Goal: Task Accomplishment & Management: Use online tool/utility

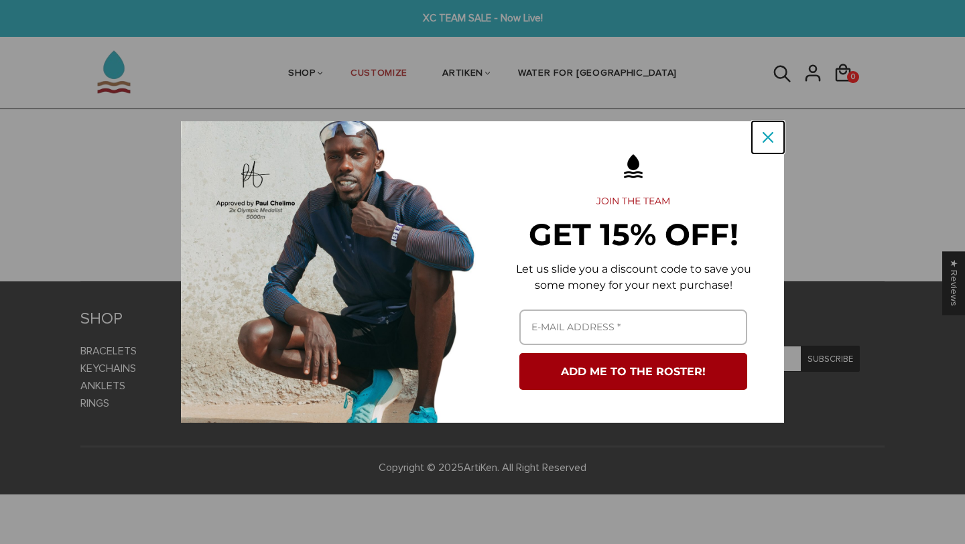
click at [784, 135] on button "Close" at bounding box center [768, 137] width 32 height 32
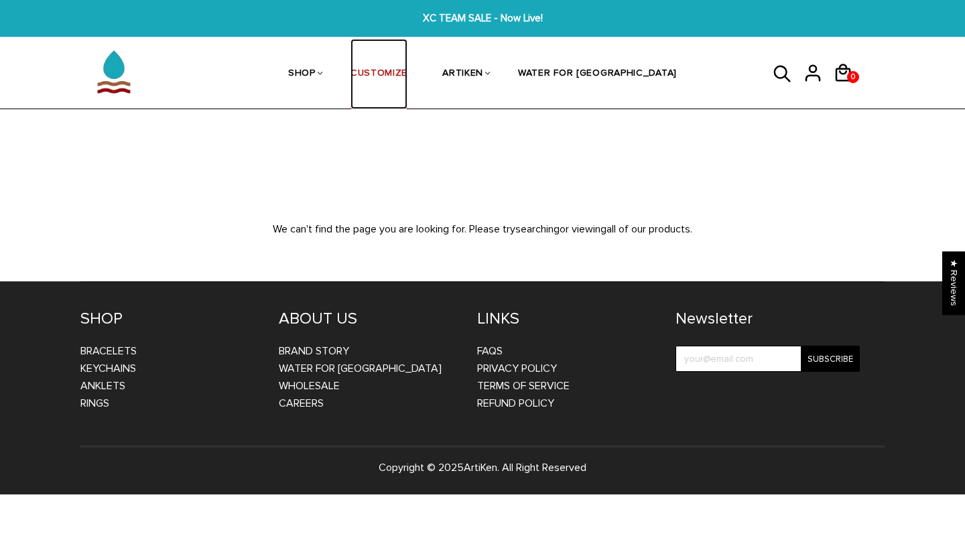
click at [406, 64] on link "CUSTOMIZE" at bounding box center [379, 74] width 57 height 71
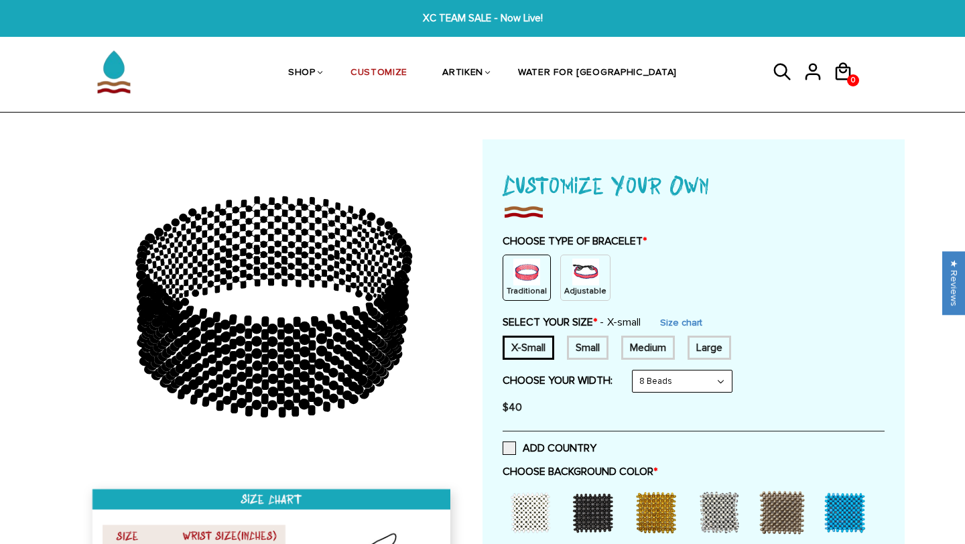
click at [575, 272] on img at bounding box center [586, 272] width 27 height 27
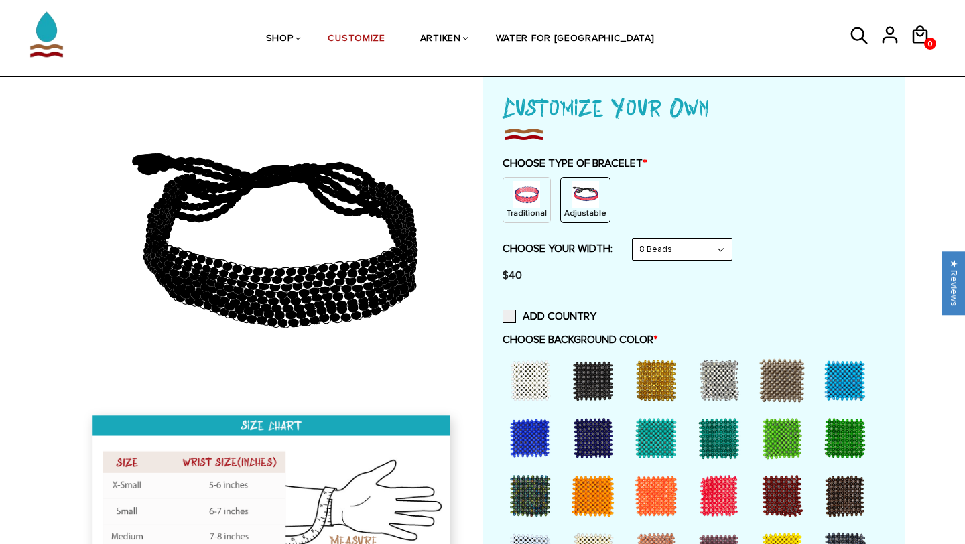
scroll to position [85, 0]
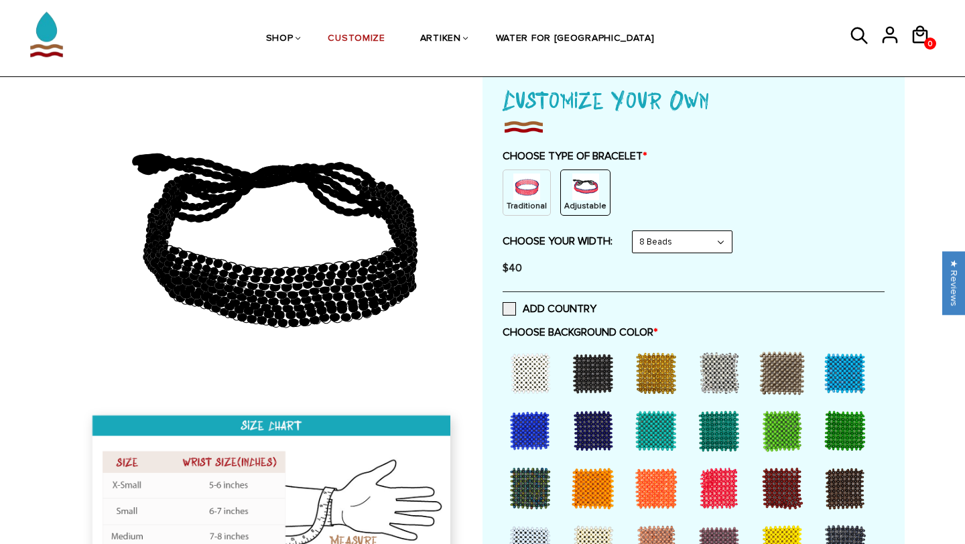
click at [546, 373] on div at bounding box center [531, 374] width 54 height 54
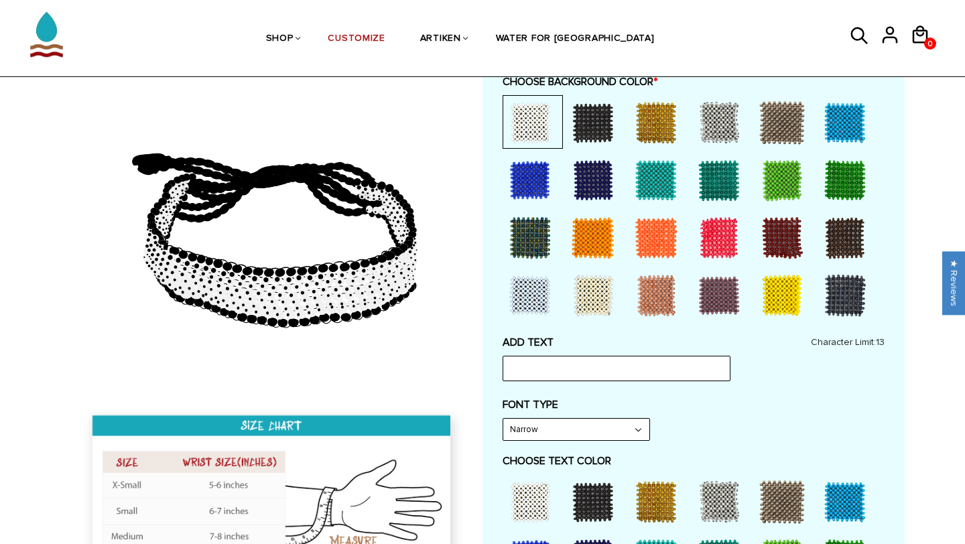
scroll to position [376, 0]
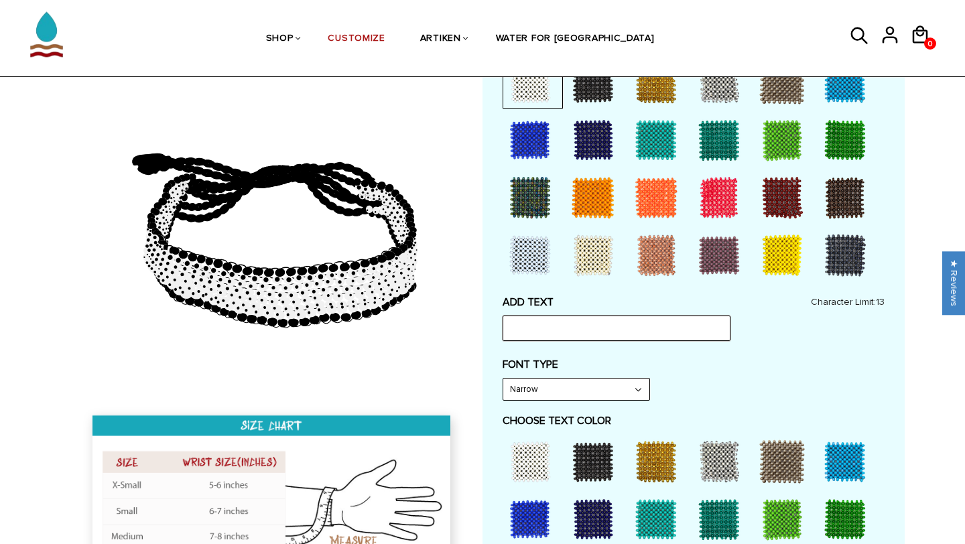
click at [603, 325] on input "text" at bounding box center [617, 328] width 228 height 25
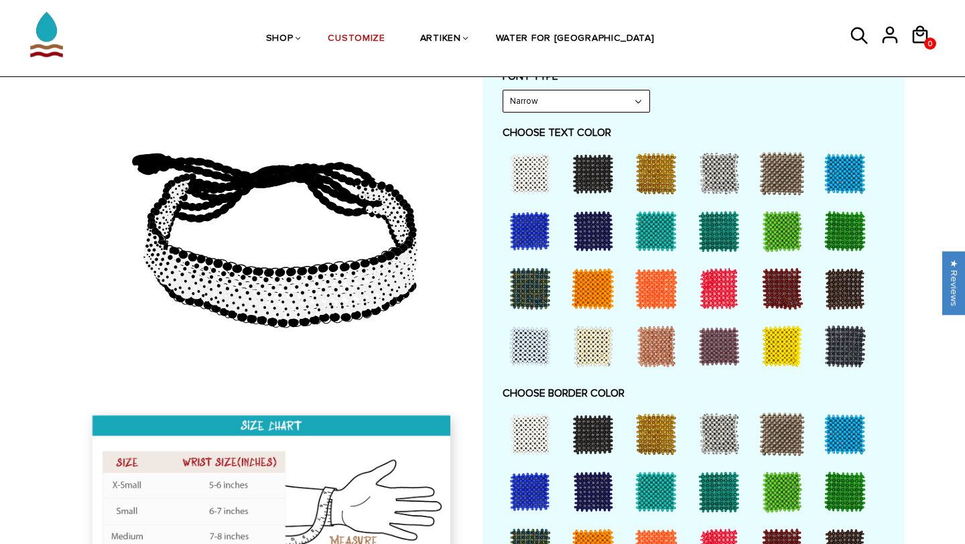
scroll to position [666, 0]
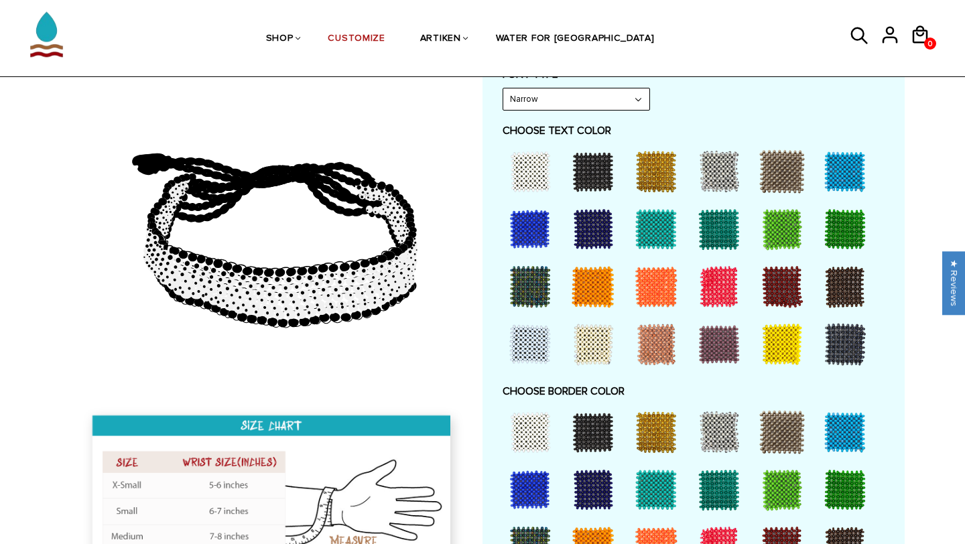
click at [592, 165] on div at bounding box center [594, 172] width 54 height 54
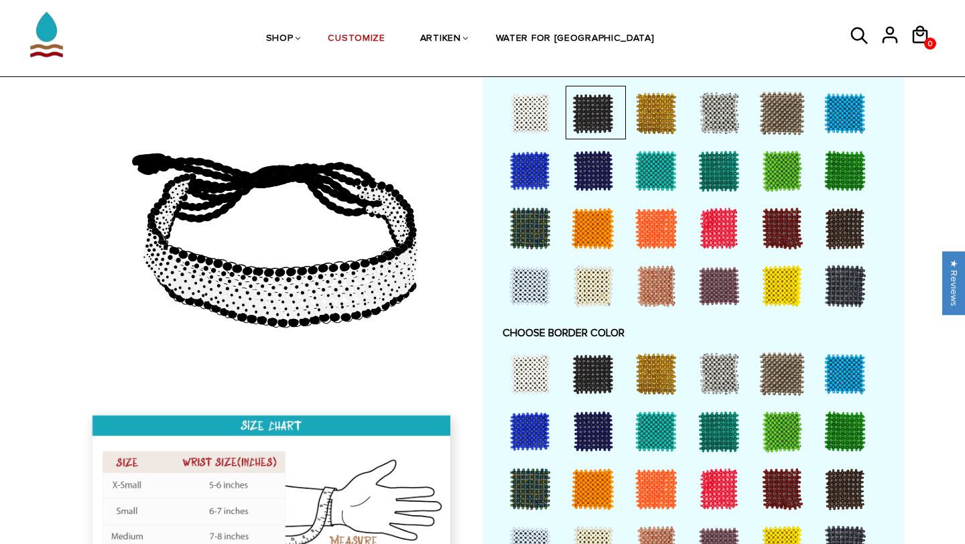
scroll to position [728, 0]
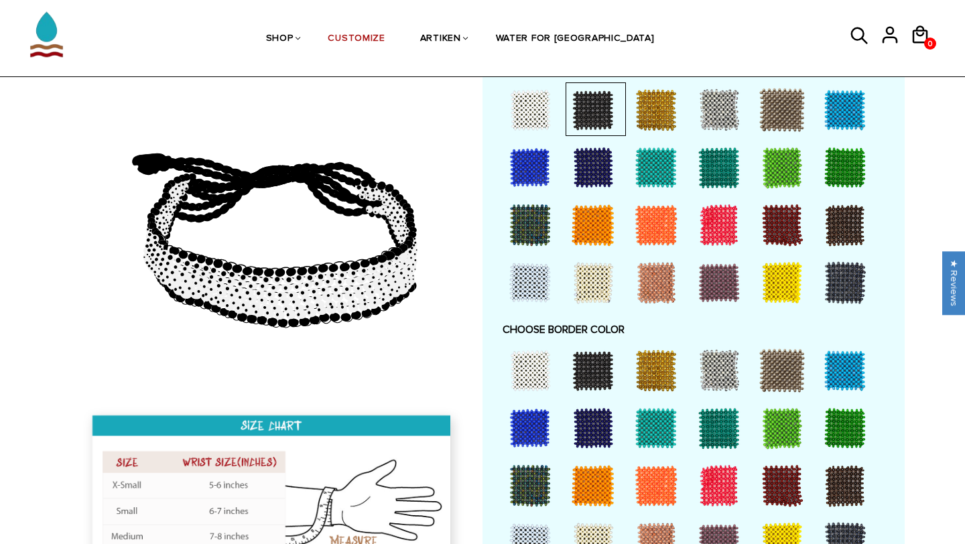
click at [522, 359] on div at bounding box center [531, 371] width 54 height 54
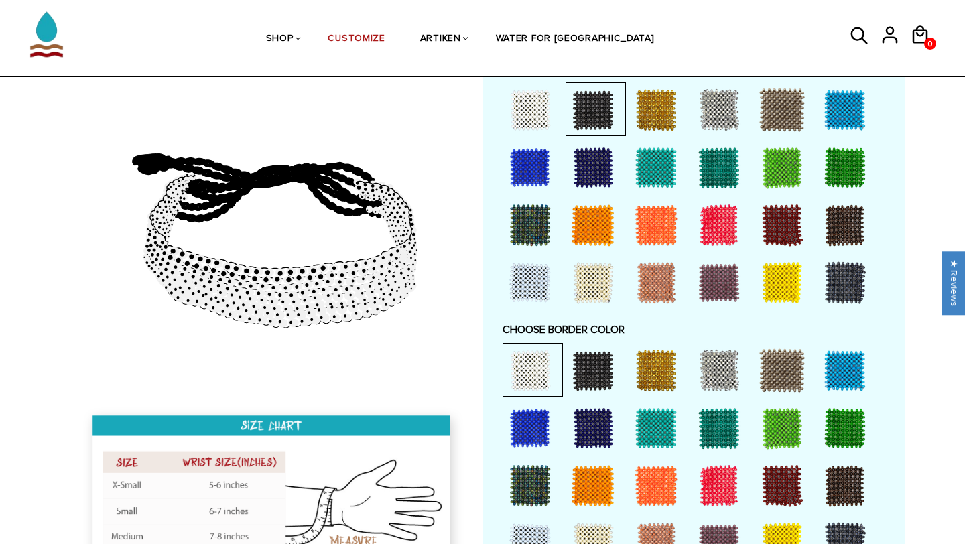
click at [597, 373] on div at bounding box center [594, 371] width 54 height 54
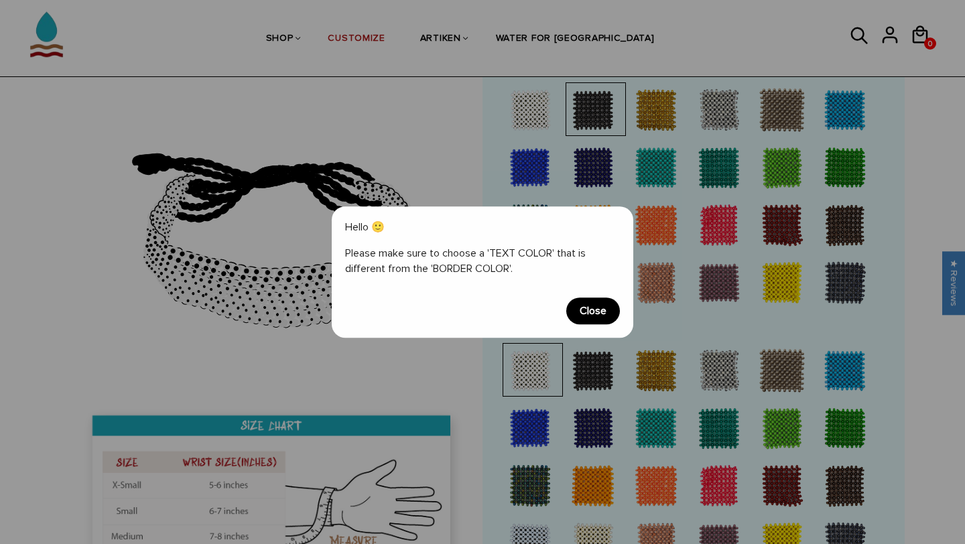
click at [601, 312] on span "Close" at bounding box center [594, 311] width 54 height 27
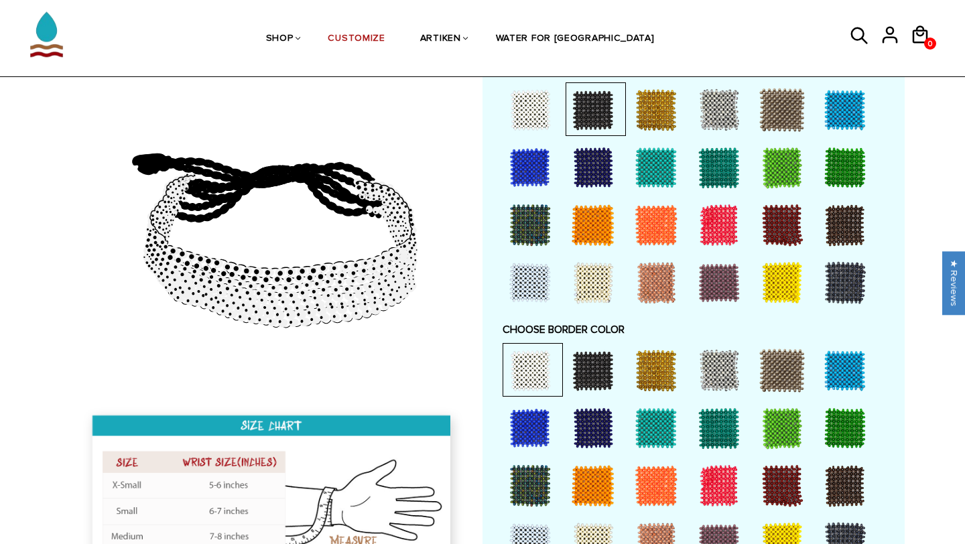
click at [599, 364] on div at bounding box center [594, 371] width 54 height 54
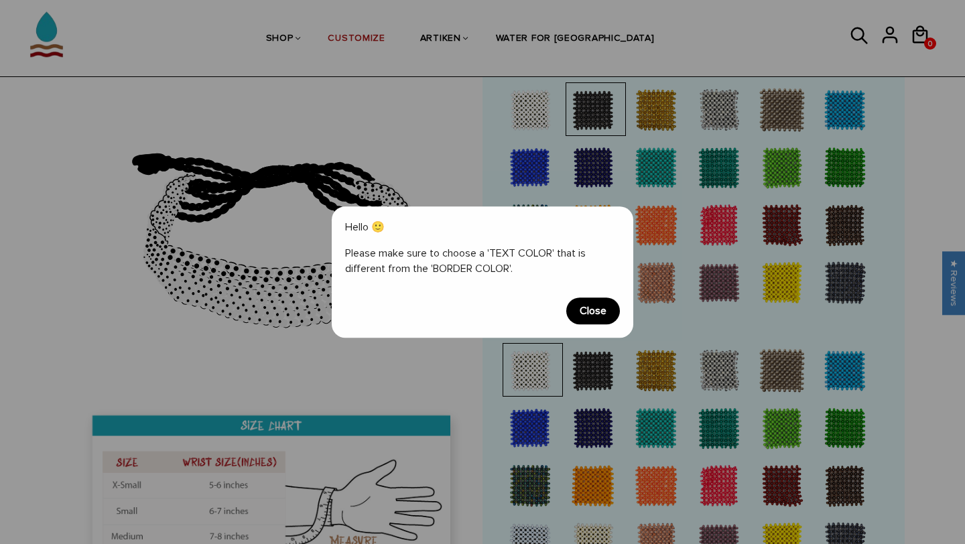
click at [606, 307] on span "Close" at bounding box center [594, 311] width 54 height 27
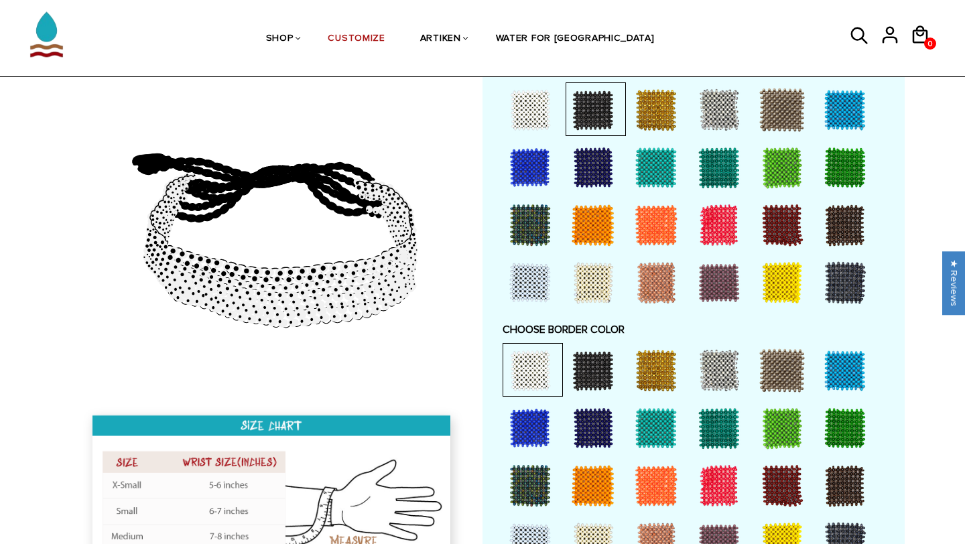
click at [650, 377] on div at bounding box center [657, 371] width 54 height 54
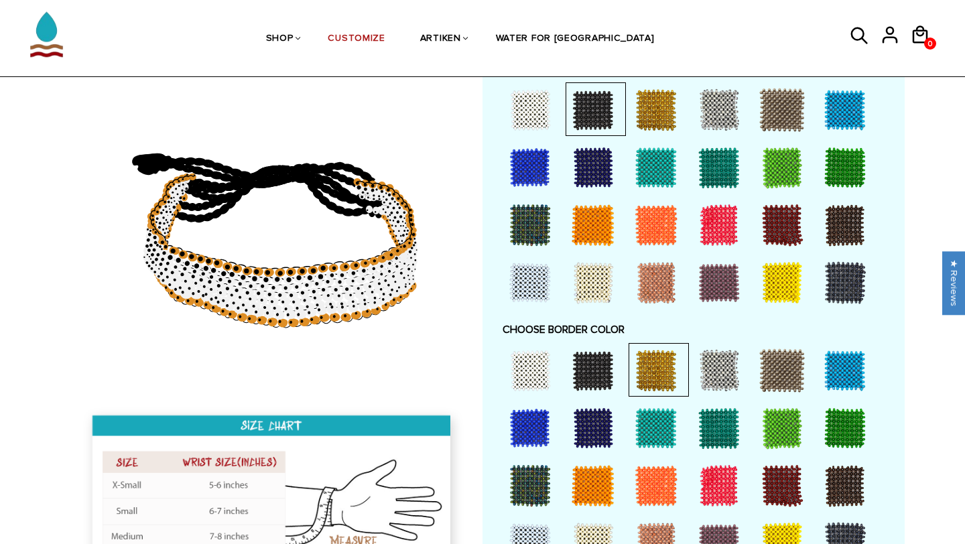
scroll to position [734, 0]
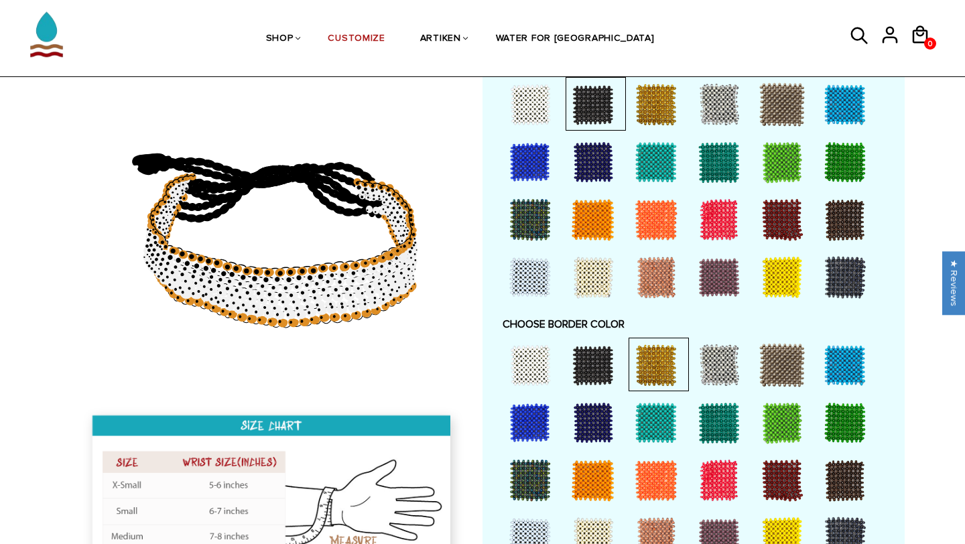
click at [545, 355] on div at bounding box center [531, 366] width 54 height 54
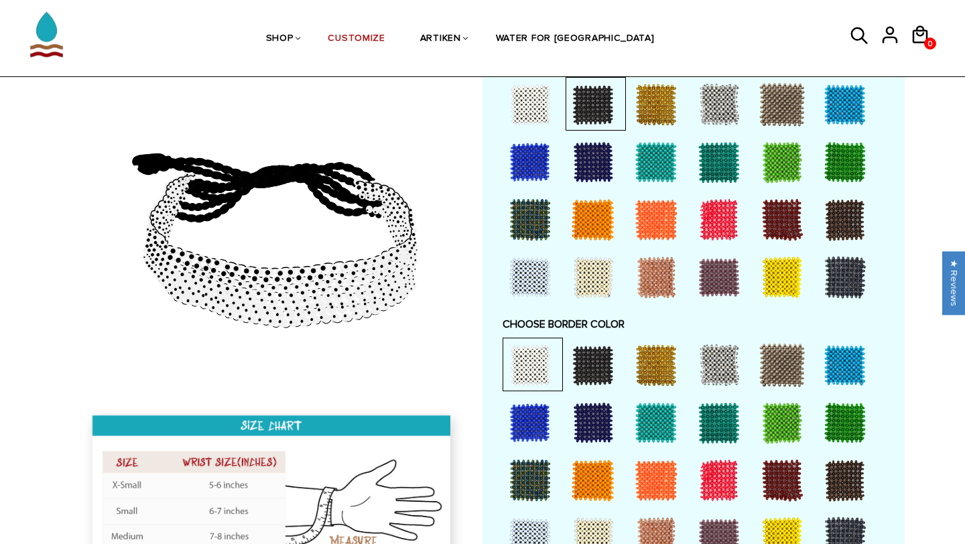
click at [603, 360] on div at bounding box center [594, 366] width 54 height 54
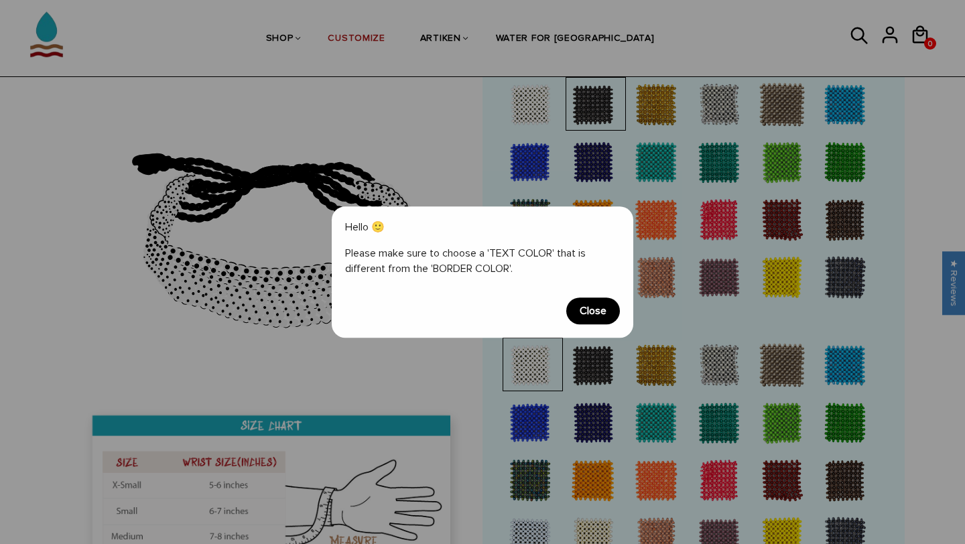
click at [595, 318] on span "Close" at bounding box center [594, 311] width 54 height 27
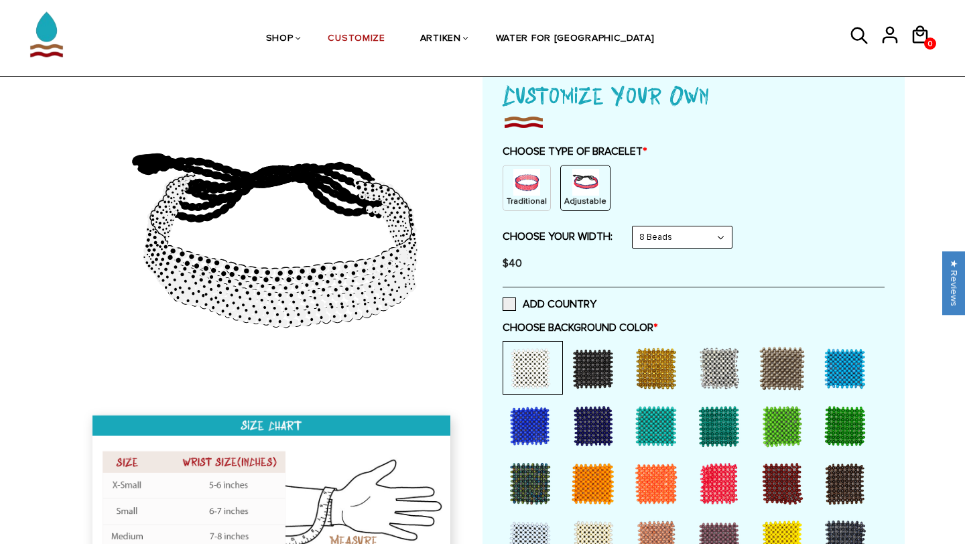
scroll to position [93, 0]
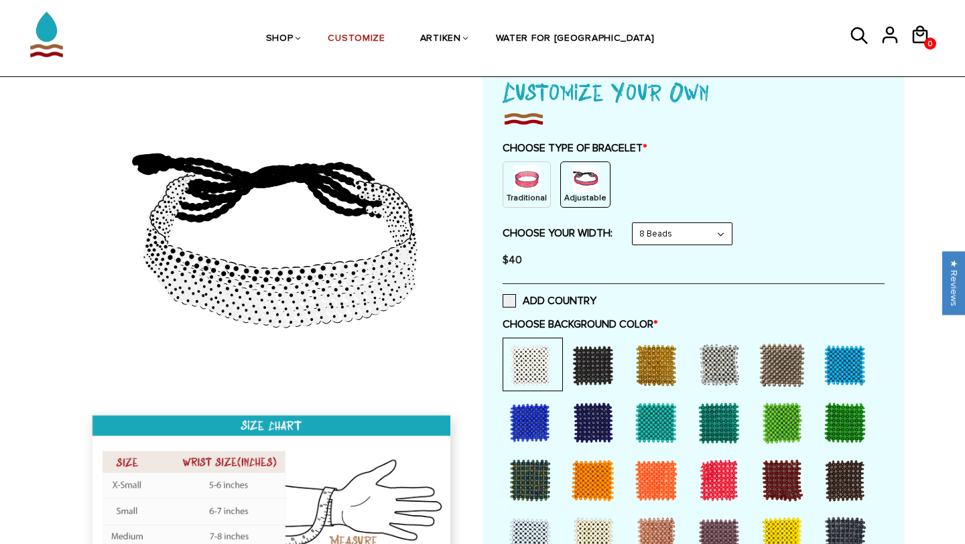
click at [596, 371] on div at bounding box center [594, 366] width 54 height 54
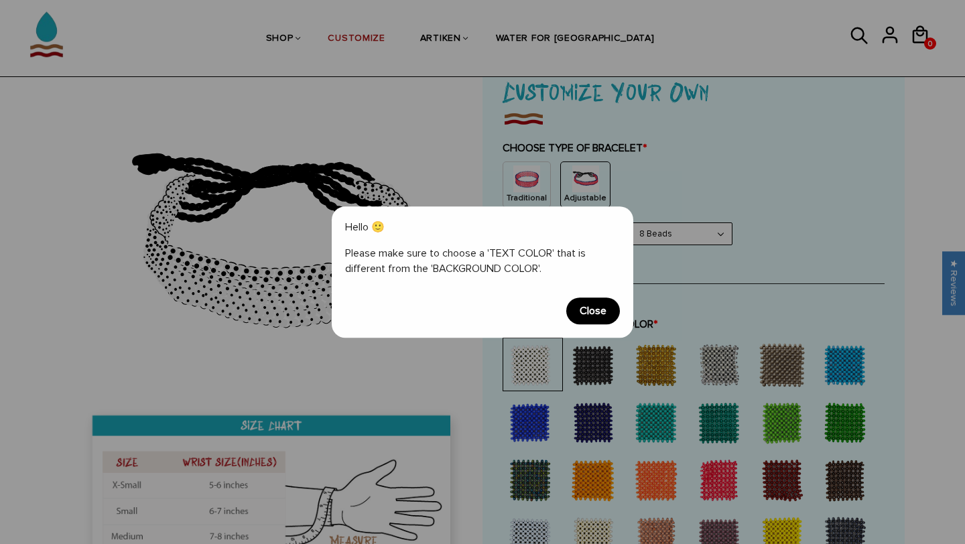
click at [595, 302] on span "Close" at bounding box center [594, 311] width 54 height 27
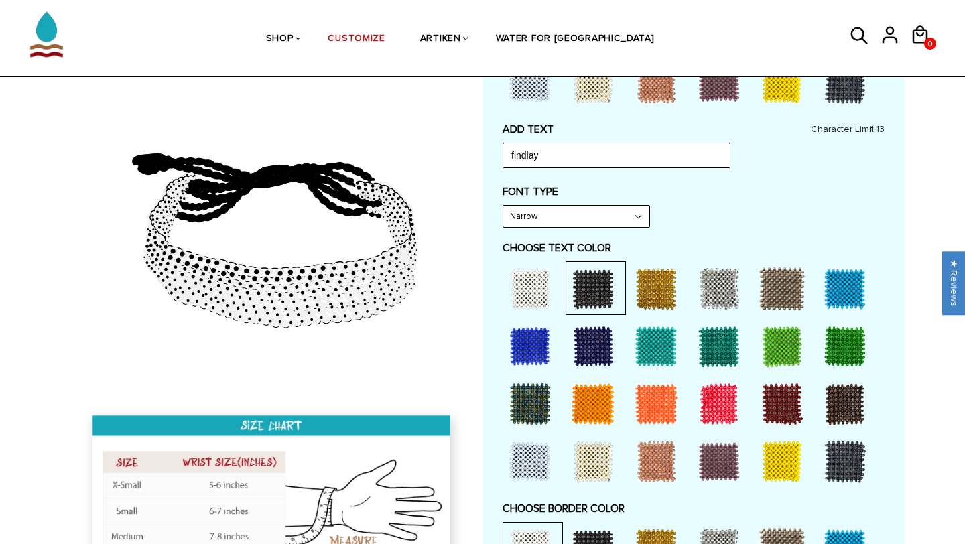
scroll to position [562, 0]
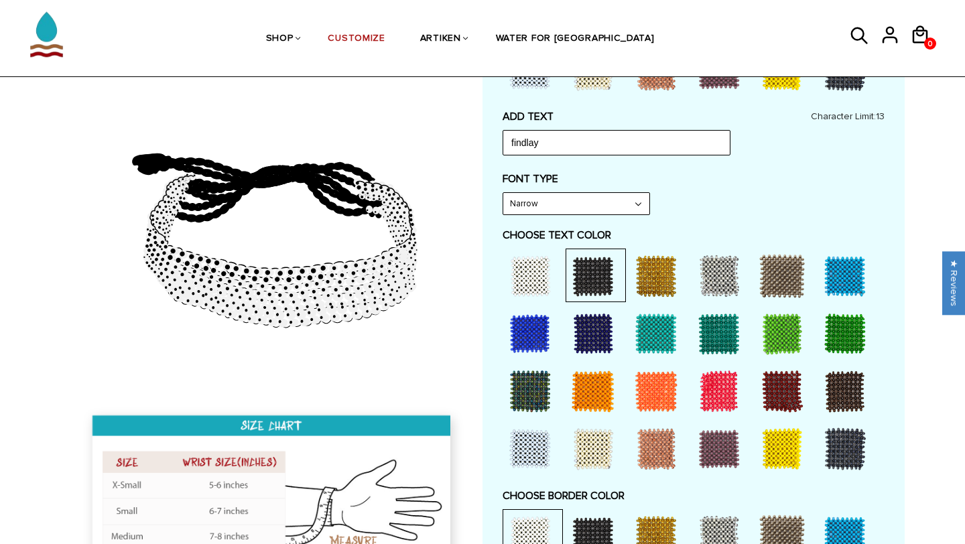
click at [669, 343] on div at bounding box center [657, 334] width 54 height 54
click at [599, 279] on div at bounding box center [594, 276] width 54 height 54
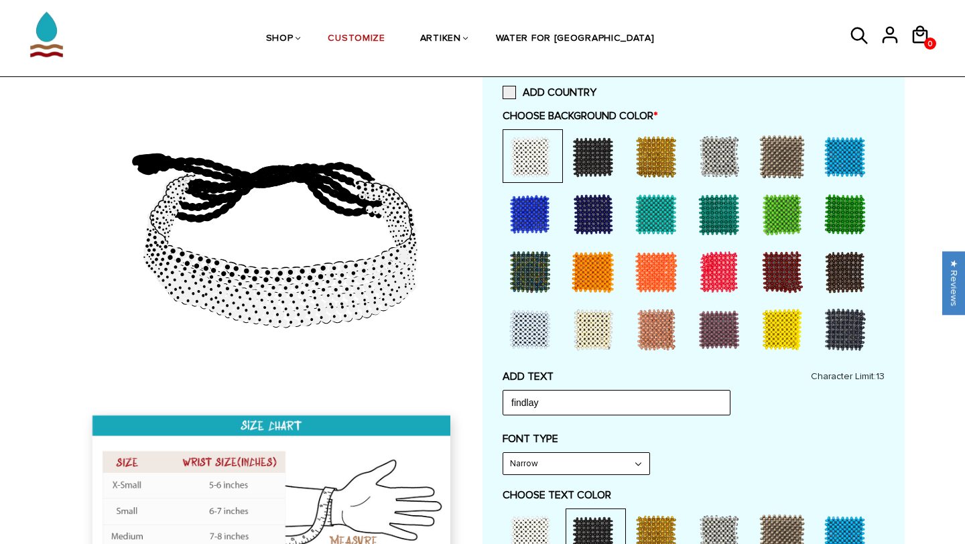
scroll to position [296, 0]
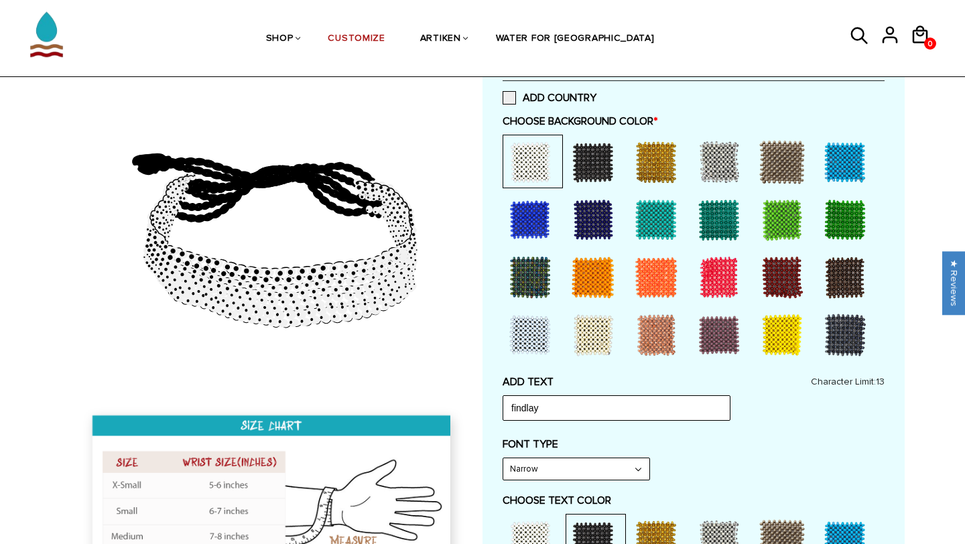
click at [597, 275] on div at bounding box center [594, 278] width 54 height 54
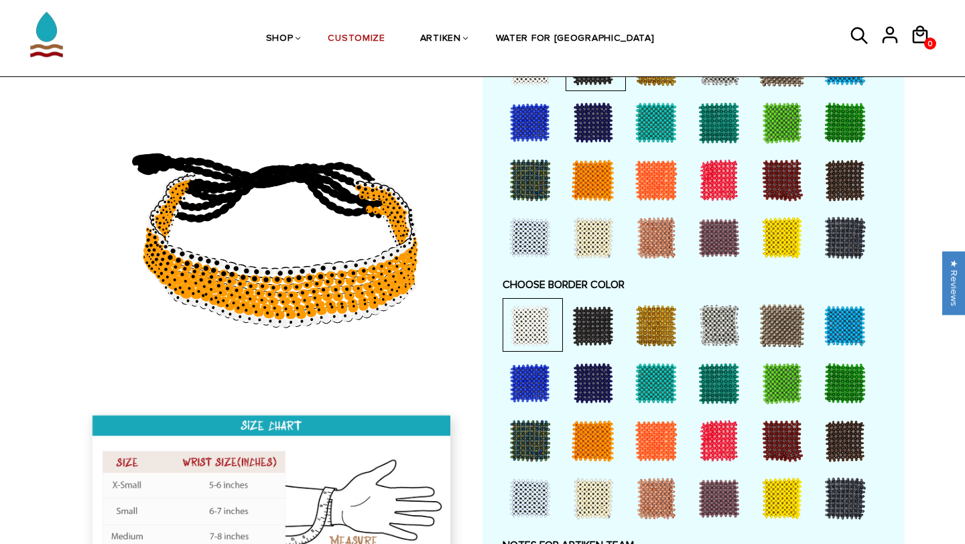
scroll to position [786, 0]
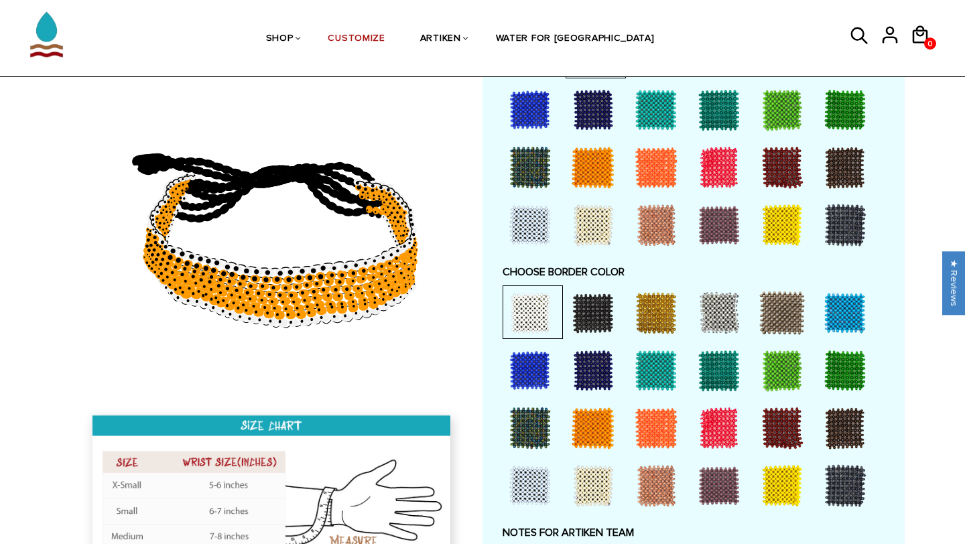
click at [588, 429] on div at bounding box center [594, 429] width 54 height 54
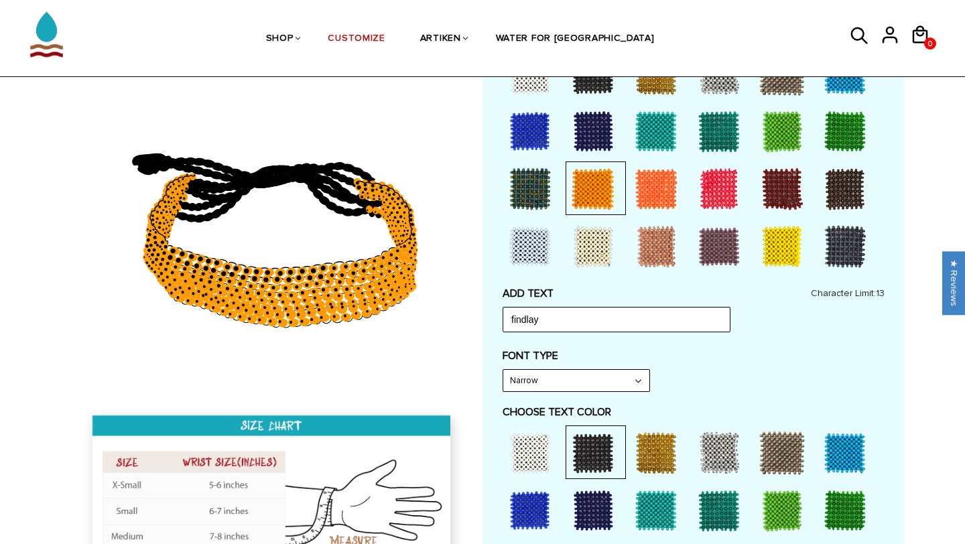
scroll to position [327, 0]
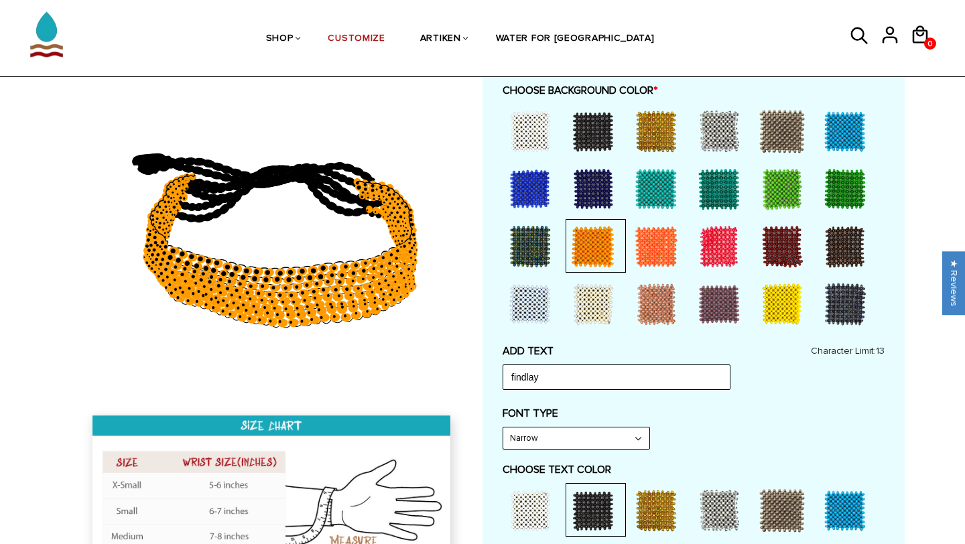
click at [534, 125] on div at bounding box center [531, 132] width 54 height 54
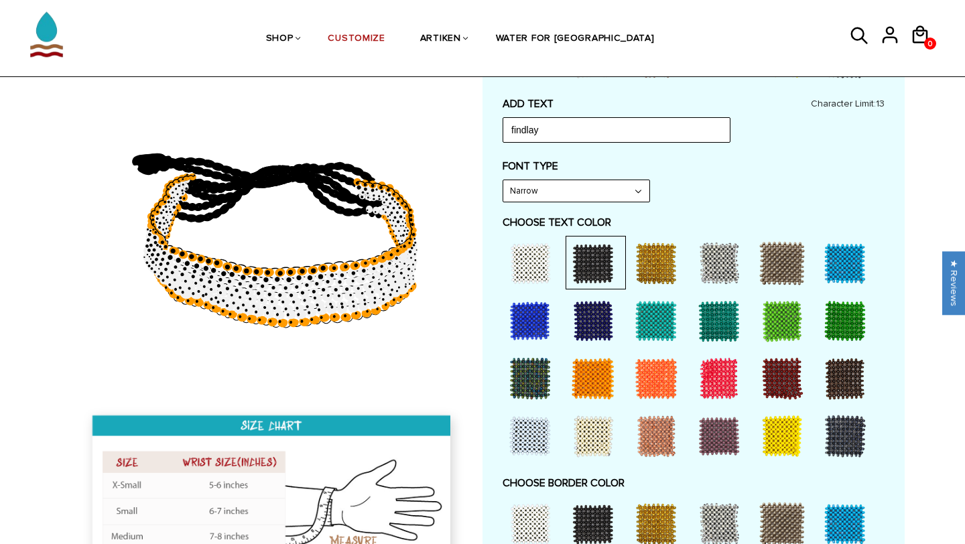
scroll to position [572, 0]
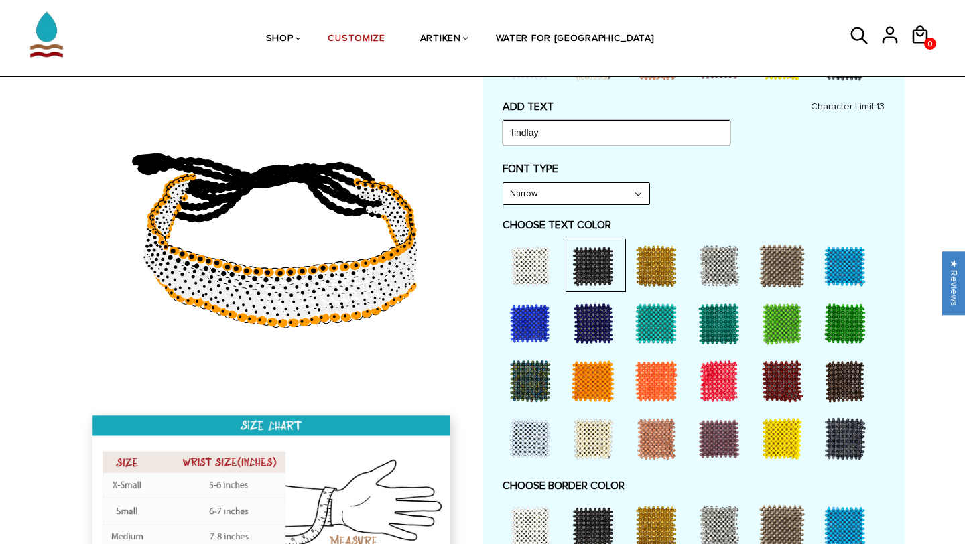
click at [587, 129] on input "findlay" at bounding box center [617, 132] width 228 height 25
type input "f"
type input "oilers"
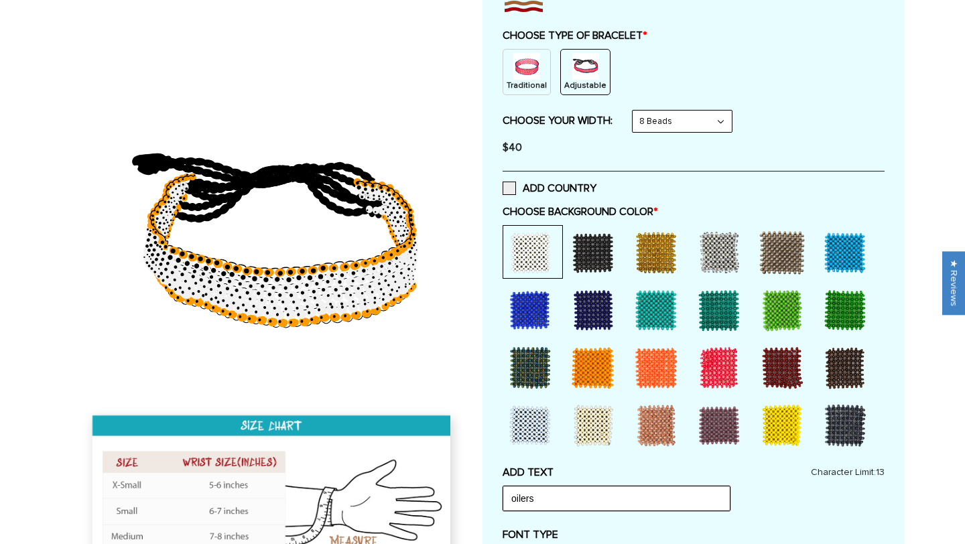
scroll to position [0, 0]
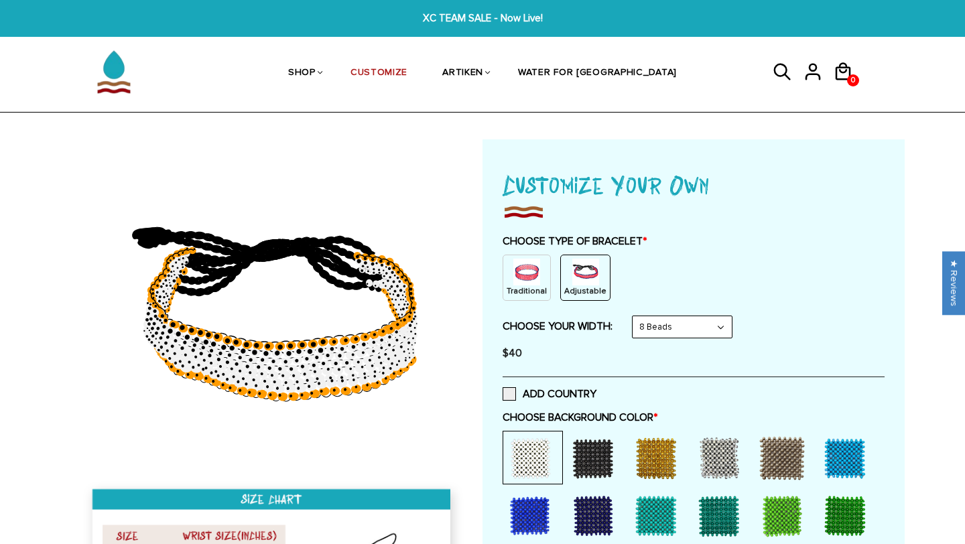
click at [528, 294] on p "Traditional" at bounding box center [527, 291] width 40 height 11
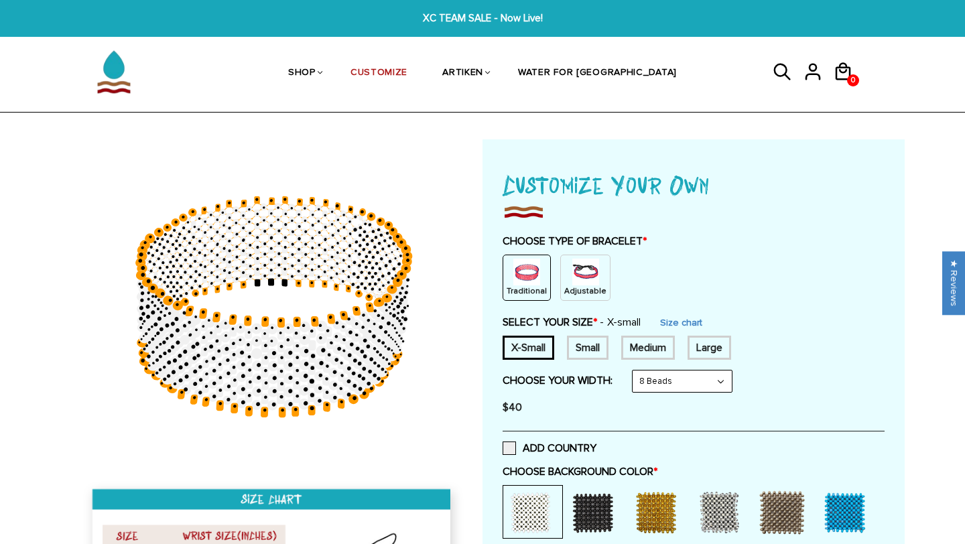
click at [561, 285] on div "Adjustable" at bounding box center [586, 278] width 50 height 46
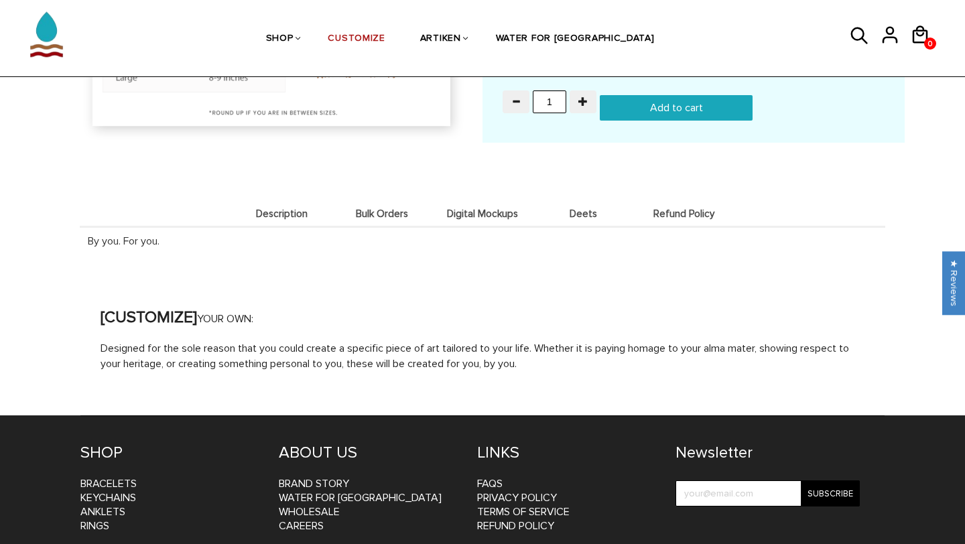
scroll to position [1419, 0]
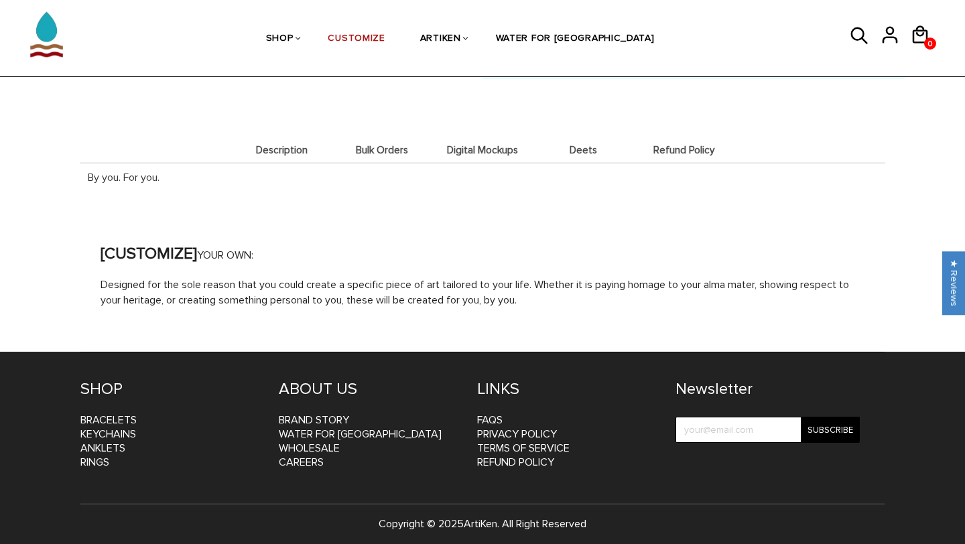
click at [506, 154] on li "Digital Mockups" at bounding box center [482, 150] width 101 height 26
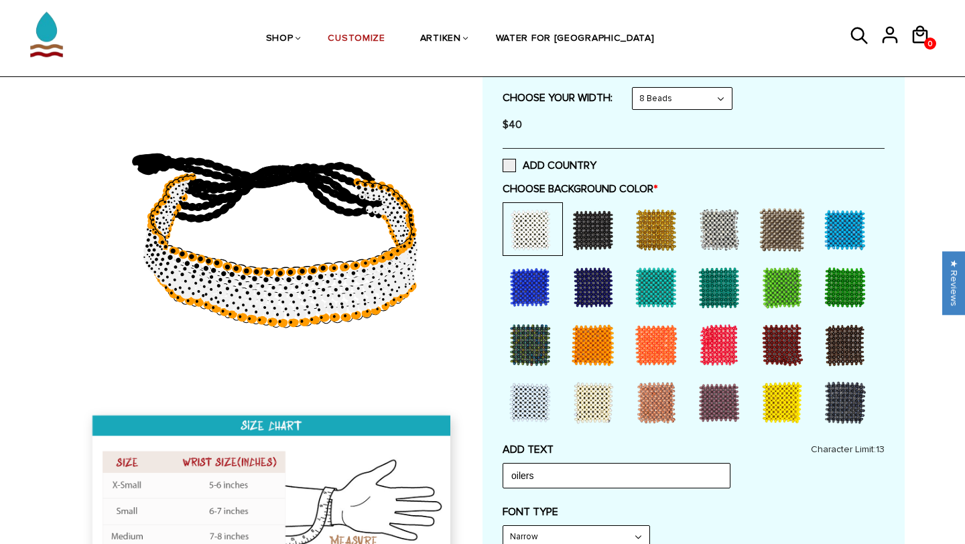
scroll to position [0, 0]
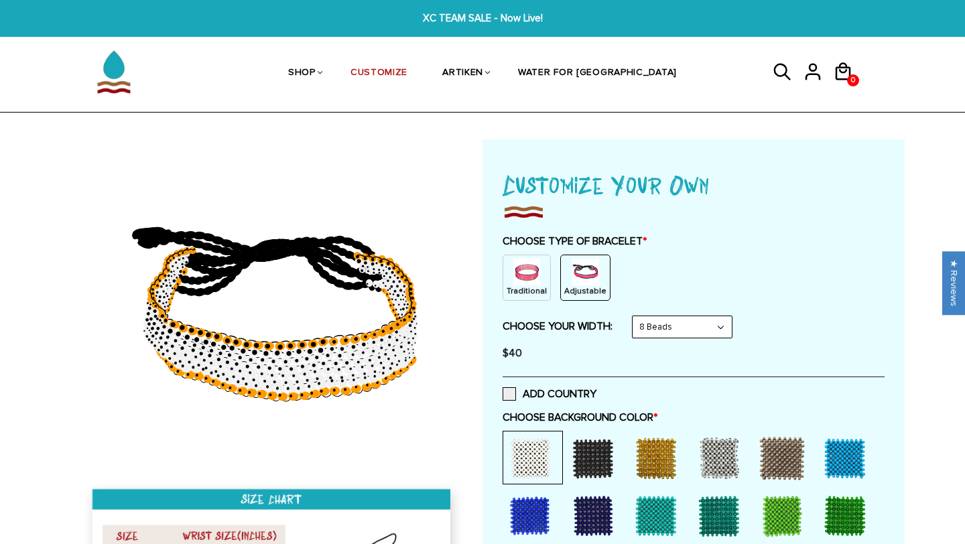
click at [506, 179] on h1 "Customize Your Own" at bounding box center [694, 184] width 382 height 36
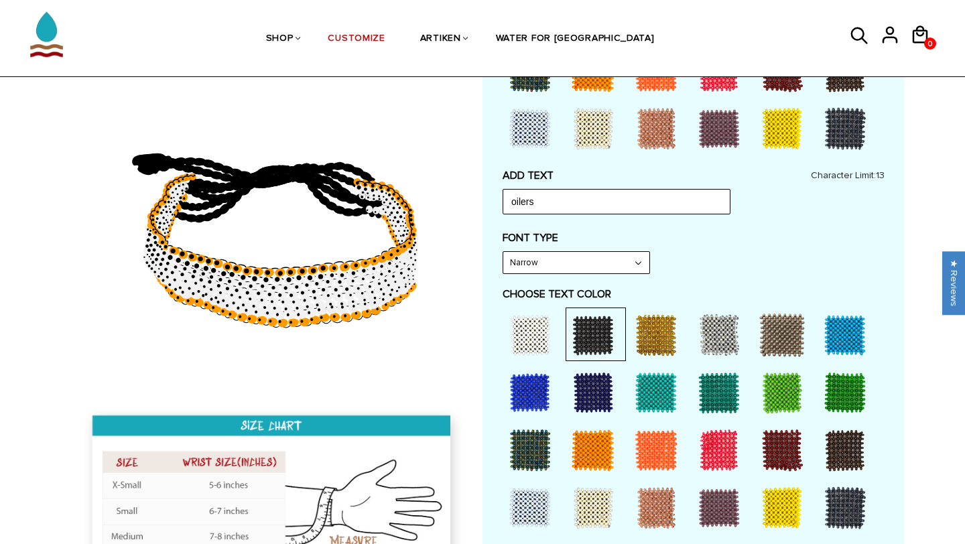
scroll to position [502, 0]
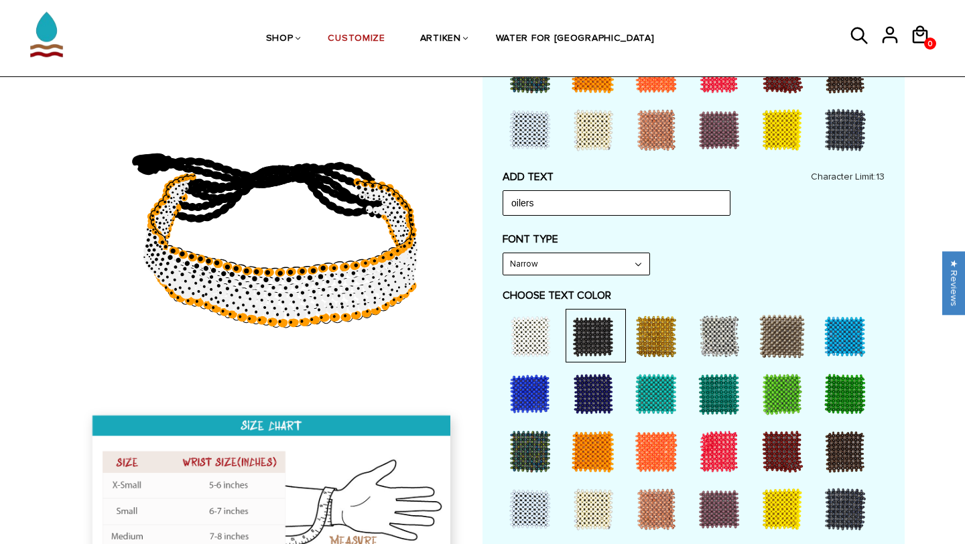
click at [626, 273] on select "Narrow Bold" at bounding box center [577, 263] width 146 height 21
click at [504, 253] on select "Narrow Bold" at bounding box center [577, 263] width 146 height 21
click at [603, 266] on select "Narrow Bold" at bounding box center [577, 263] width 146 height 21
select select "Narrow"
click at [504, 253] on select "Narrow Bold" at bounding box center [577, 263] width 146 height 21
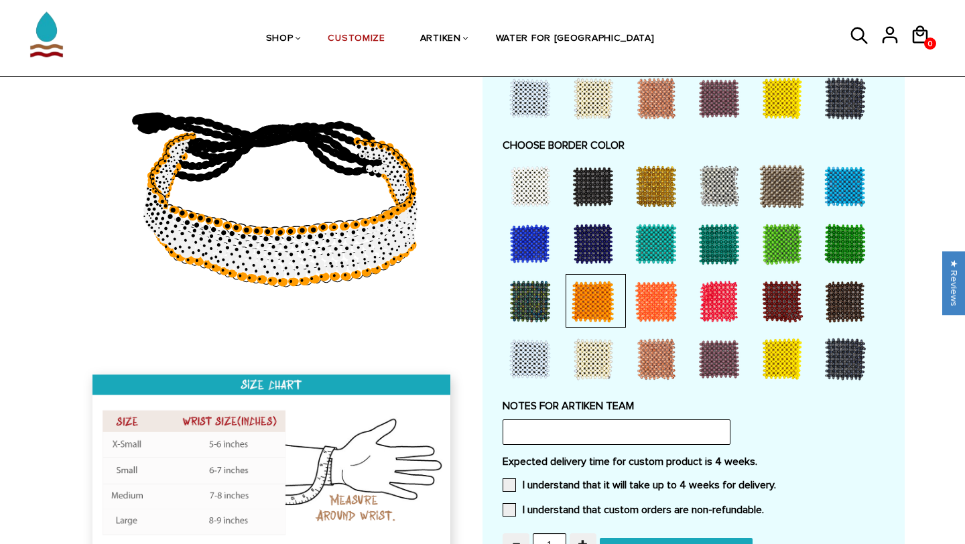
scroll to position [923, 0]
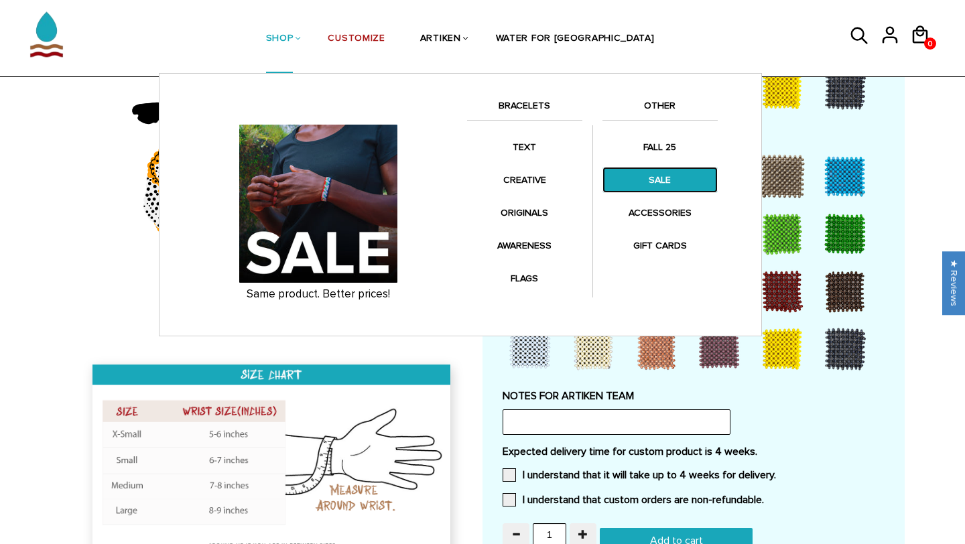
click at [658, 182] on link "SALE" at bounding box center [660, 180] width 115 height 26
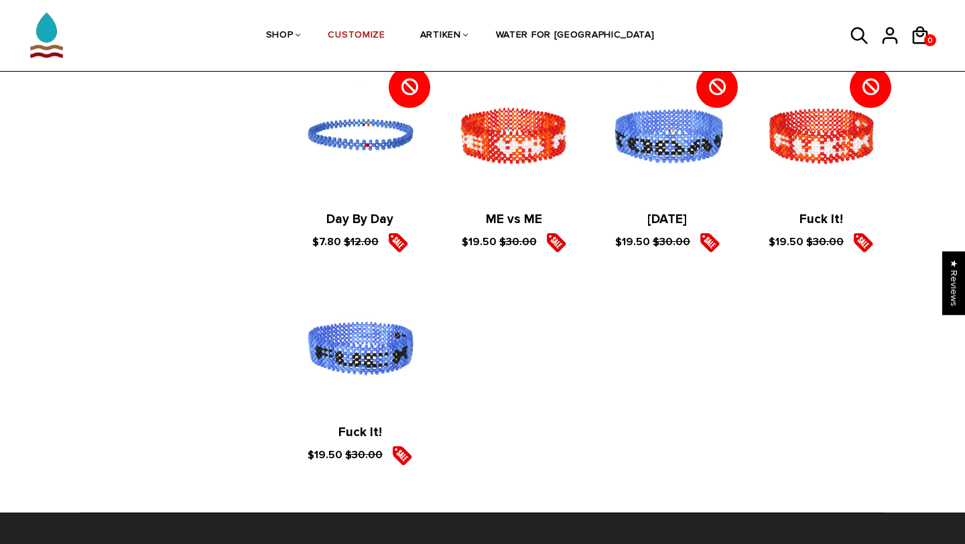
scroll to position [2278, 0]
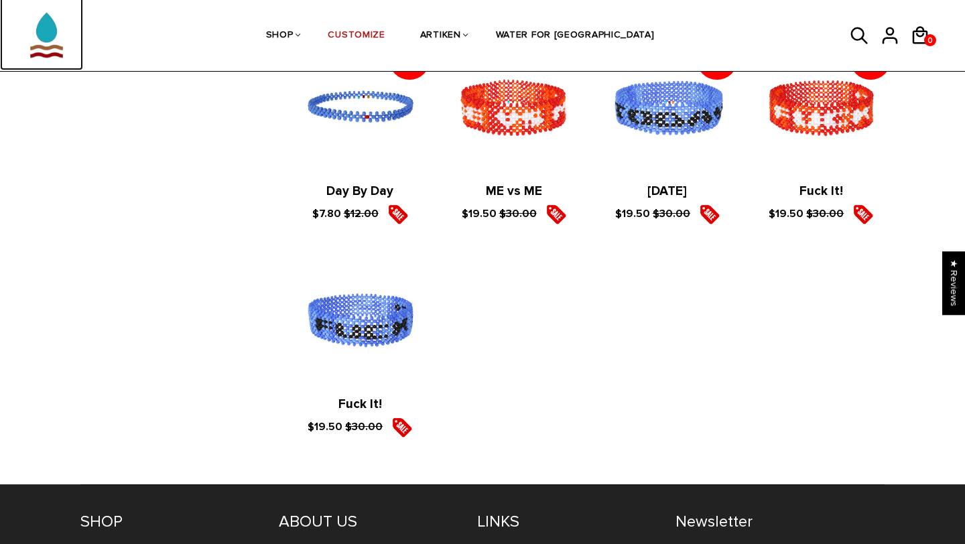
click at [51, 34] on img at bounding box center [46, 28] width 66 height 84
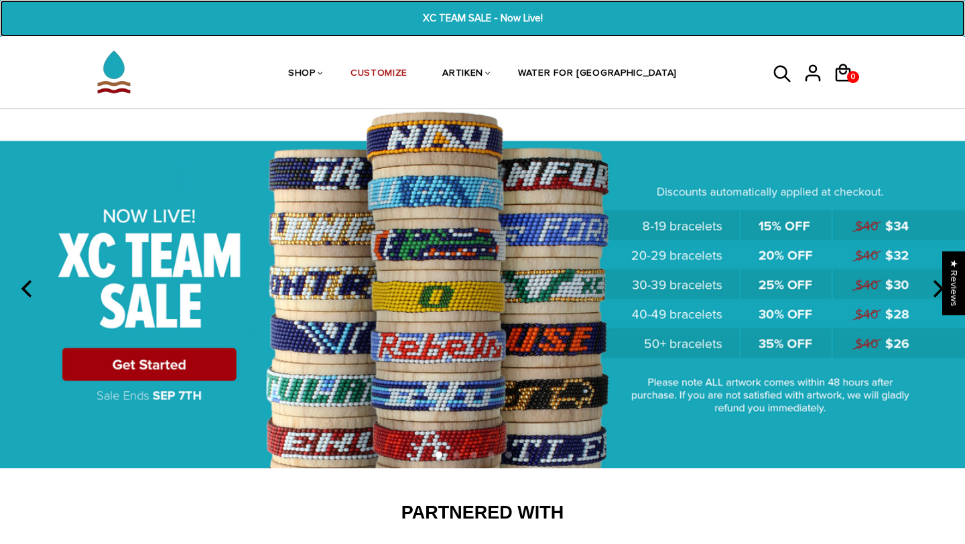
click at [479, 19] on span "XC TEAM SALE - Now Live!" at bounding box center [483, 18] width 370 height 15
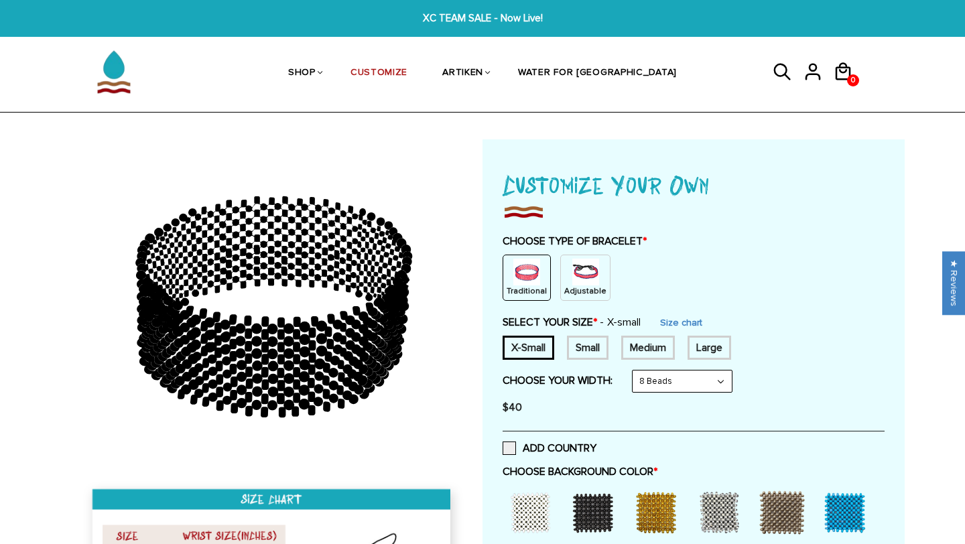
scroll to position [8, 0]
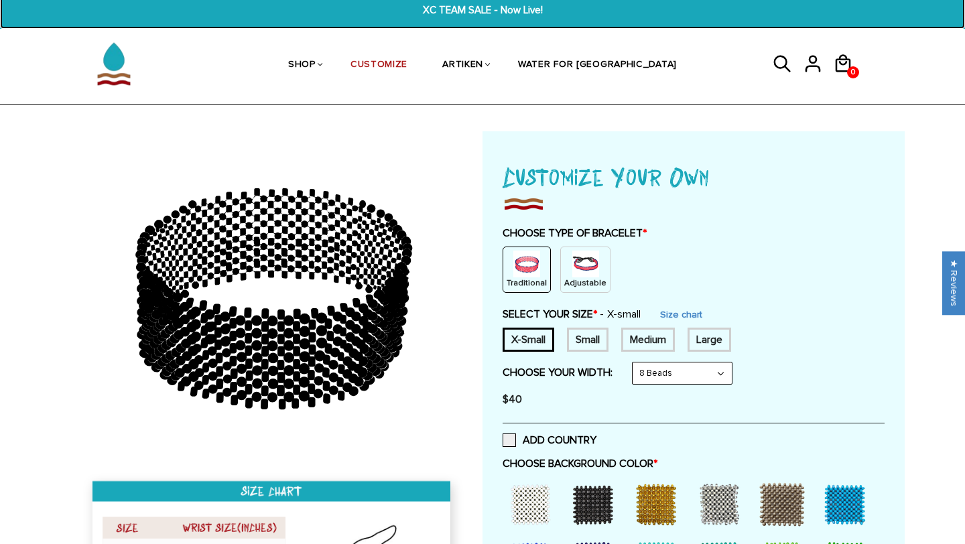
click at [492, 9] on span "XC TEAM SALE - Now Live!" at bounding box center [483, 10] width 370 height 15
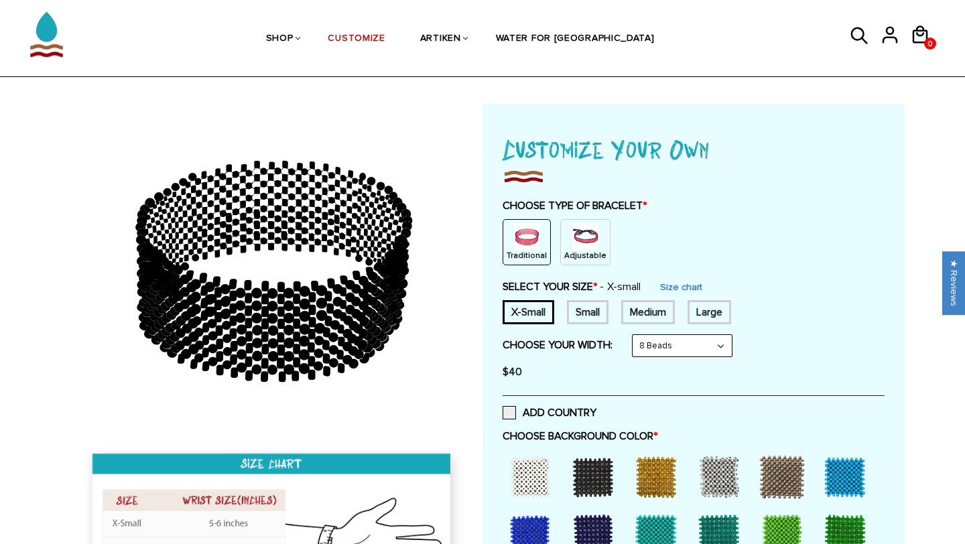
scroll to position [36, 0]
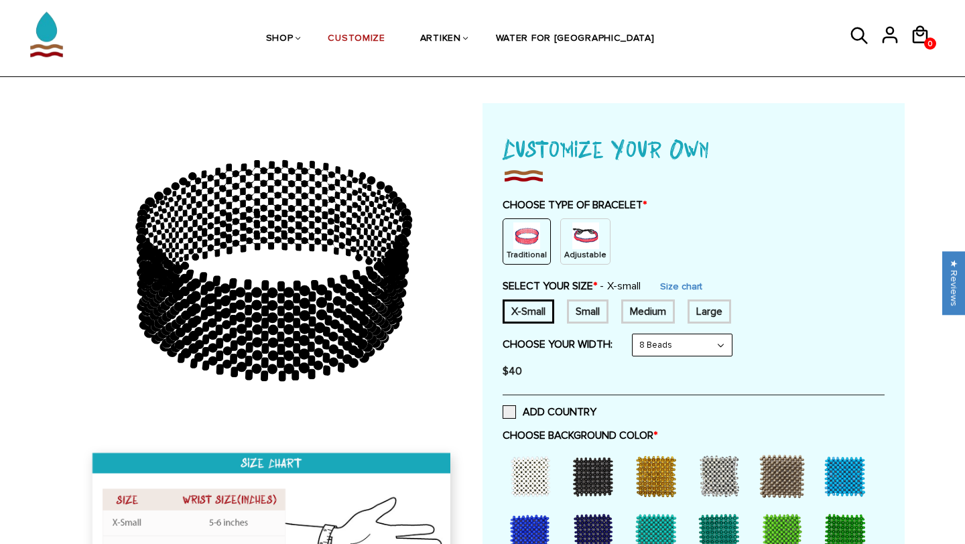
click at [584, 231] on img at bounding box center [586, 236] width 27 height 27
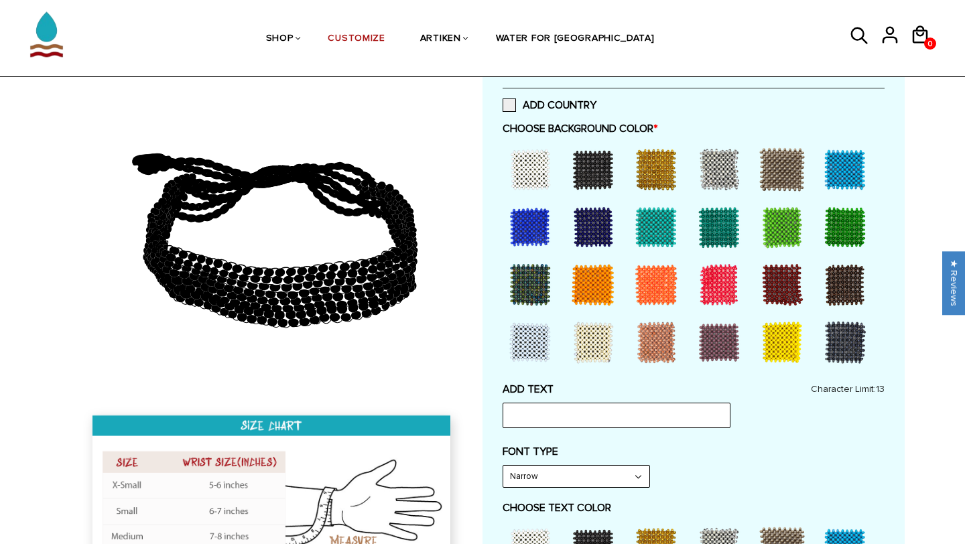
scroll to position [282, 0]
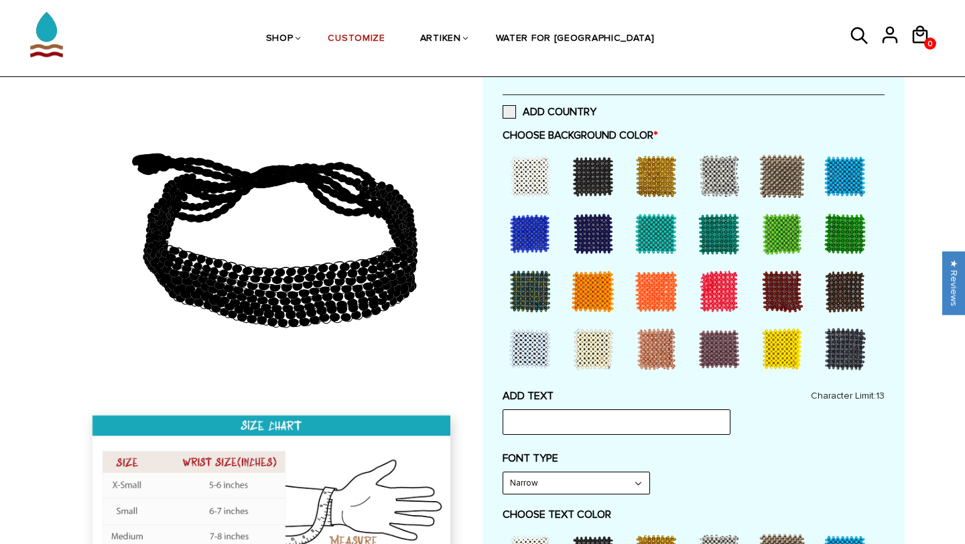
click at [534, 120] on div "ADD COUNTRY" at bounding box center [694, 112] width 382 height 34
click at [535, 115] on label "ADD COUNTRY" at bounding box center [550, 111] width 94 height 13
click at [597, 108] on input "ADD COUNTRY" at bounding box center [597, 108] width 0 height 0
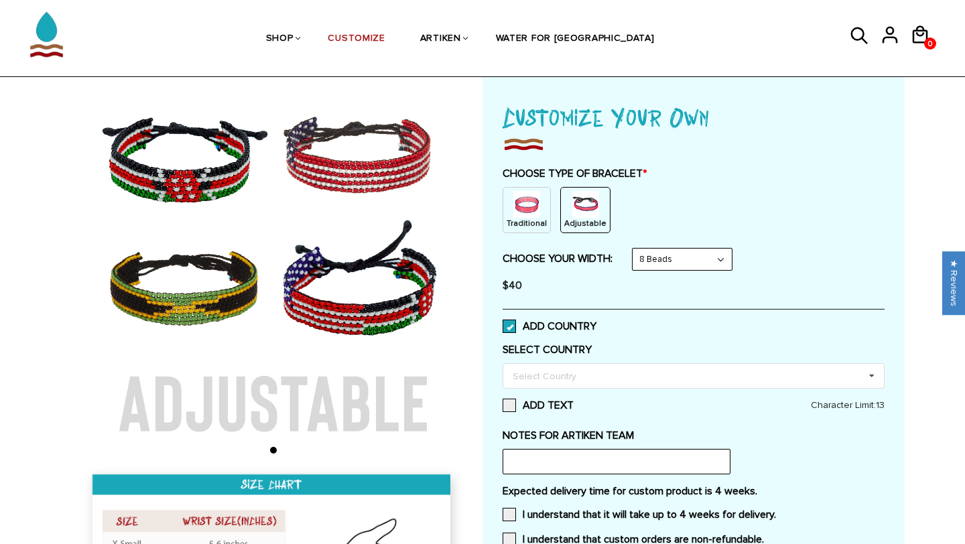
scroll to position [64, 0]
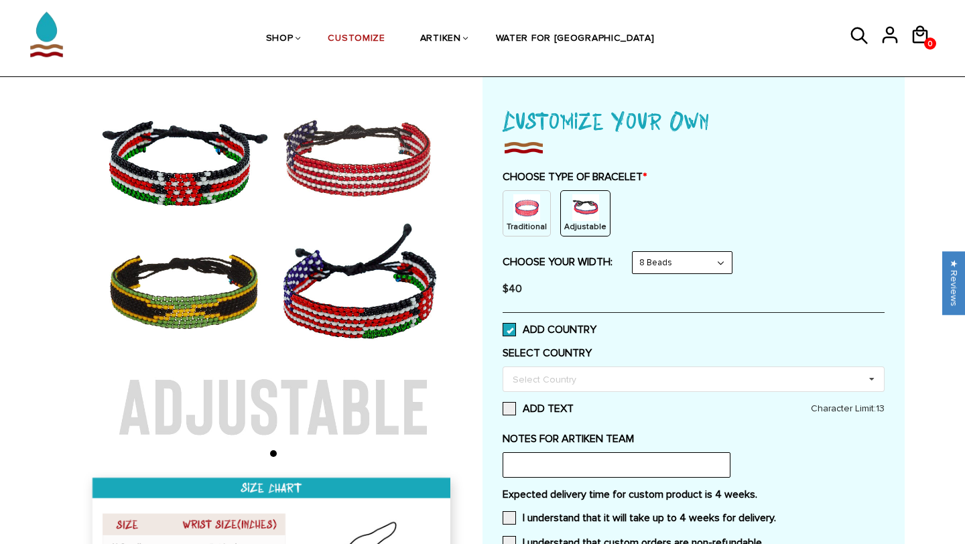
click at [528, 331] on label "ADD COUNTRY" at bounding box center [550, 329] width 94 height 13
click at [597, 326] on input "ADD COUNTRY" at bounding box center [597, 326] width 0 height 0
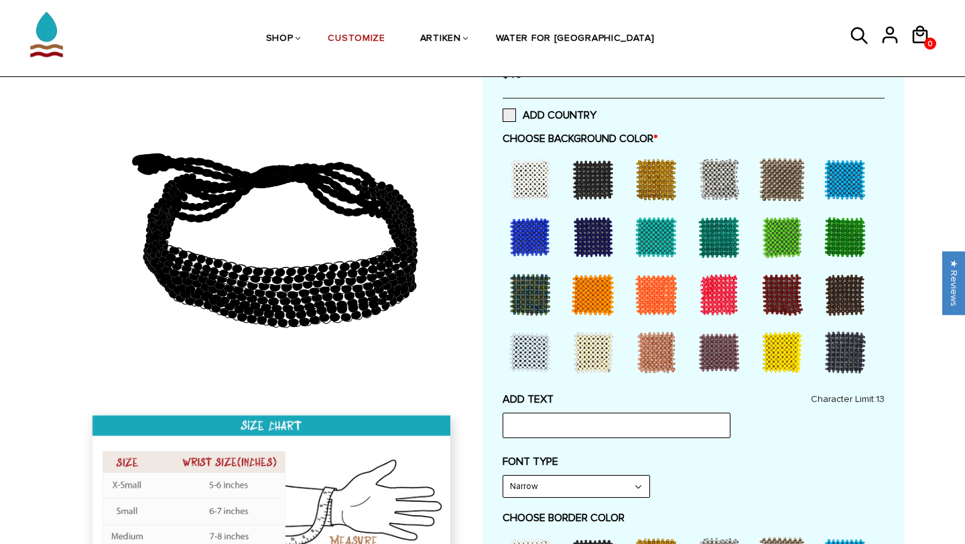
scroll to position [282, 0]
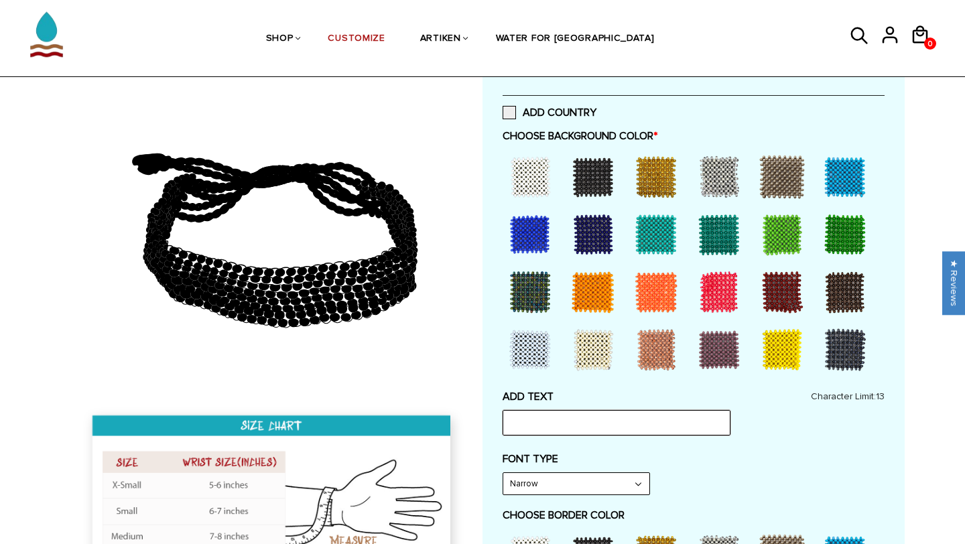
click at [554, 431] on input "text" at bounding box center [617, 422] width 228 height 25
type input "findlay"
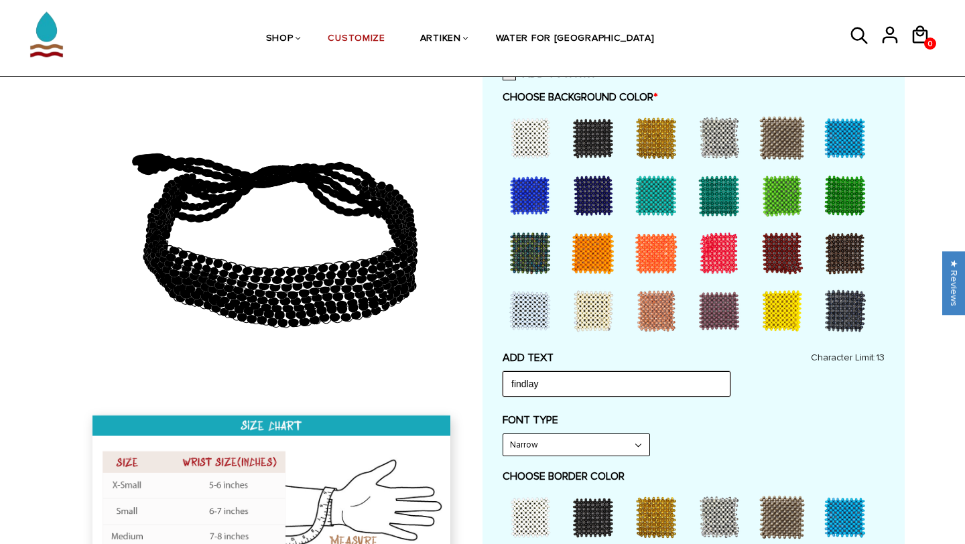
scroll to position [333, 0]
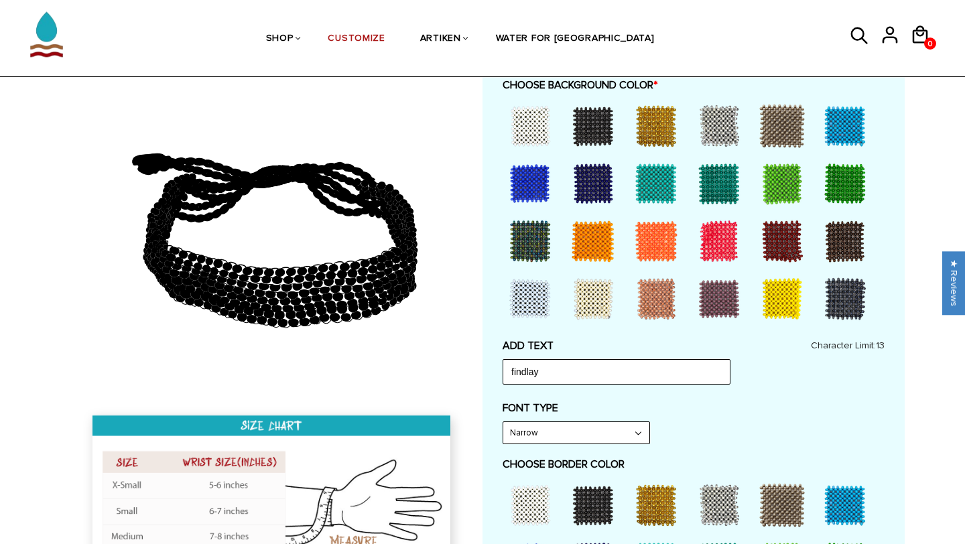
click at [600, 489] on div at bounding box center [594, 506] width 54 height 54
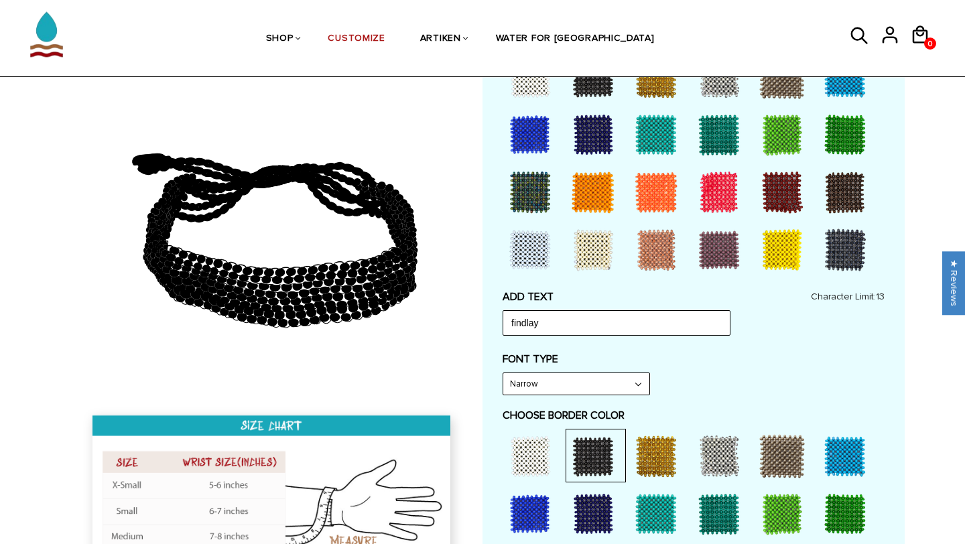
scroll to position [388, 0]
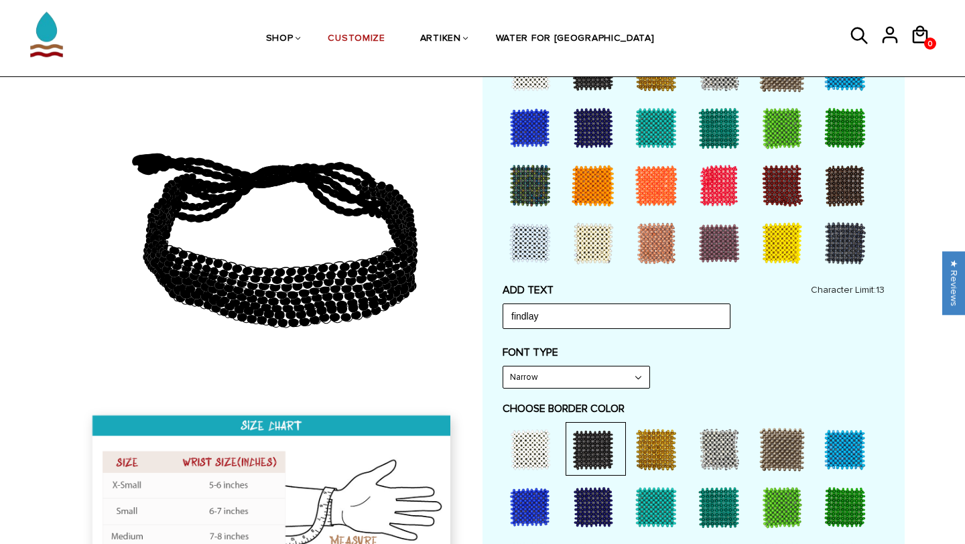
click at [510, 479] on div at bounding box center [694, 537] width 382 height 231
click at [518, 465] on div at bounding box center [531, 450] width 54 height 54
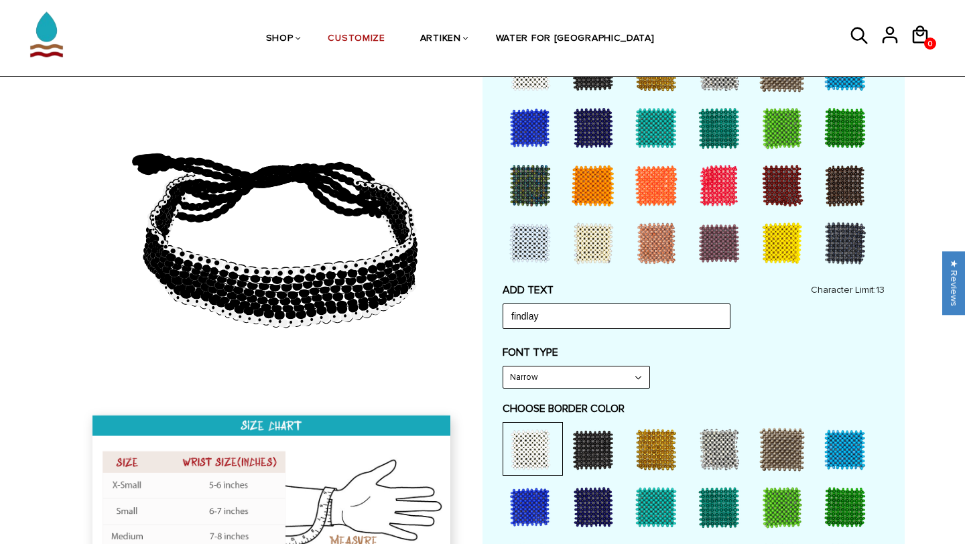
click at [576, 443] on div at bounding box center [594, 450] width 54 height 54
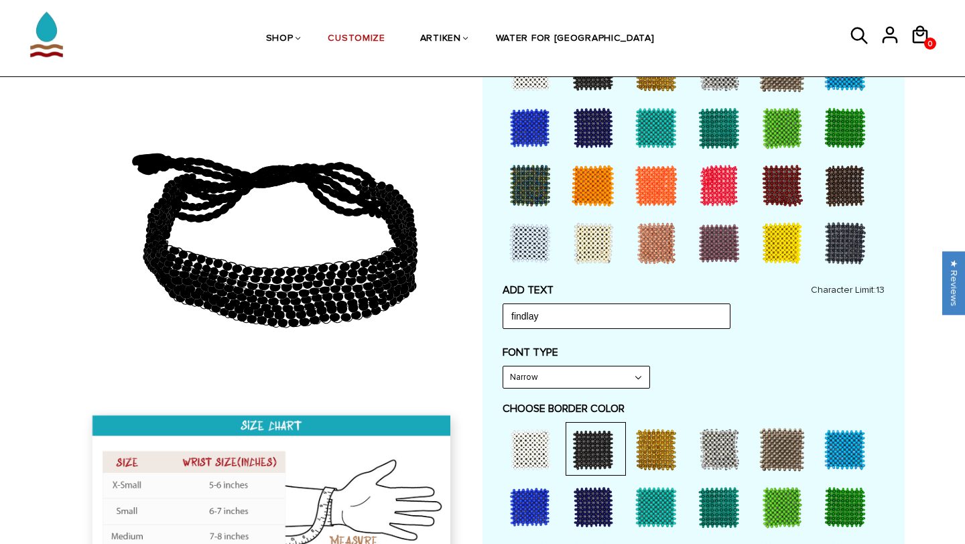
click at [525, 251] on div at bounding box center [531, 244] width 54 height 54
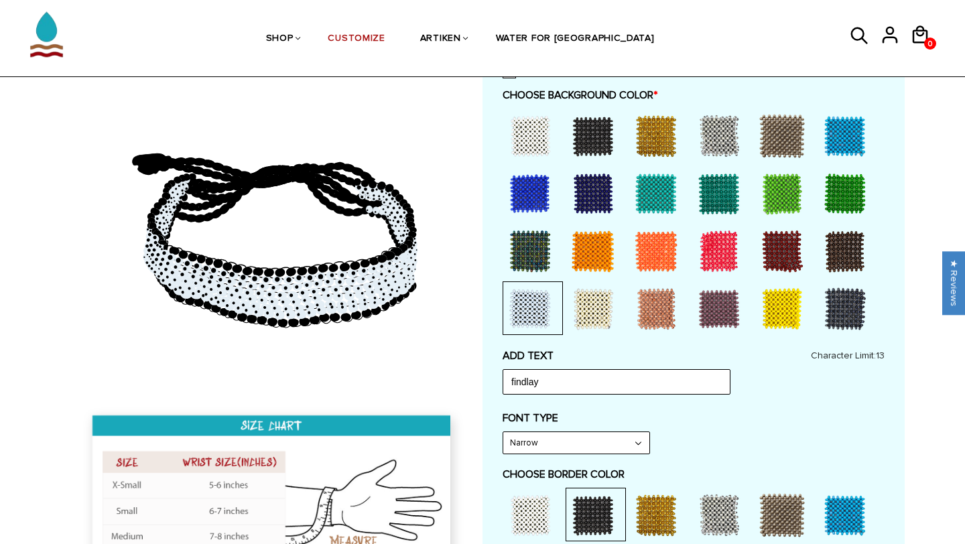
scroll to position [308, 0]
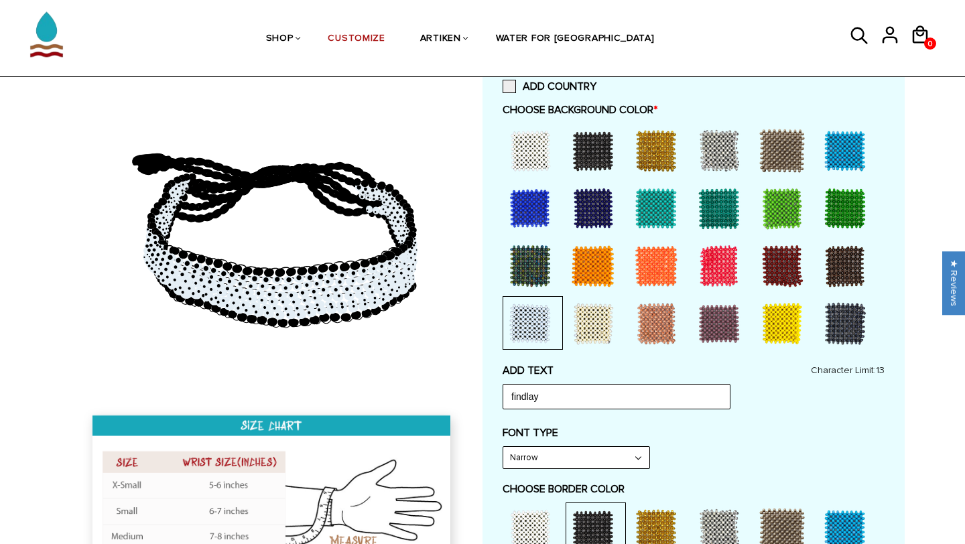
click at [778, 320] on div at bounding box center [783, 324] width 54 height 54
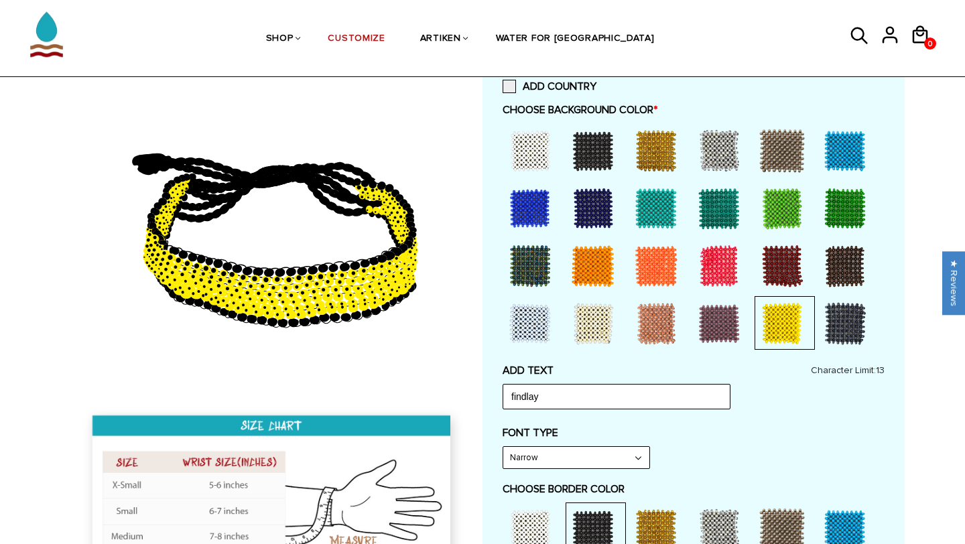
click at [511, 306] on div at bounding box center [531, 324] width 54 height 54
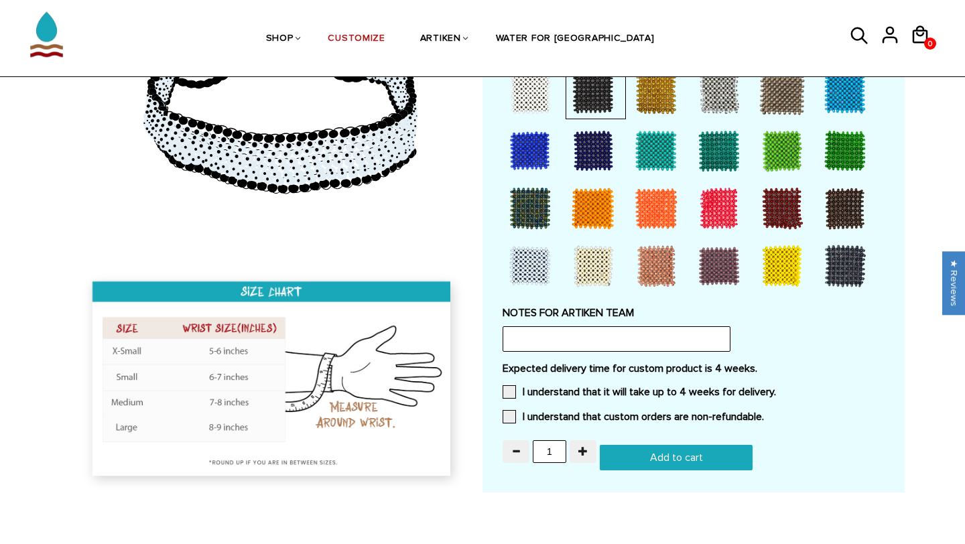
scroll to position [748, 0]
